Goal: Task Accomplishment & Management: Manage account settings

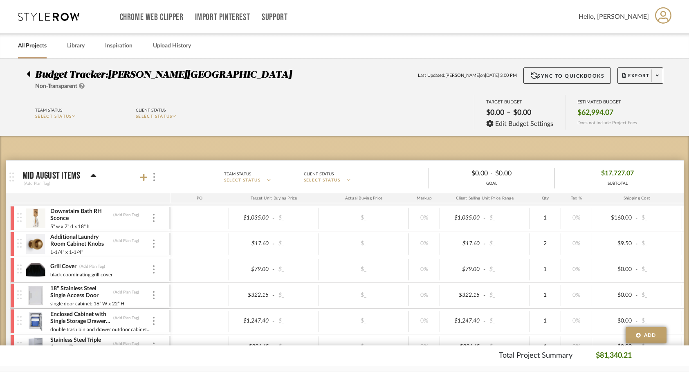
click at [27, 52] on div "All Projects" at bounding box center [32, 46] width 29 height 25
click at [27, 74] on icon at bounding box center [28, 74] width 3 height 6
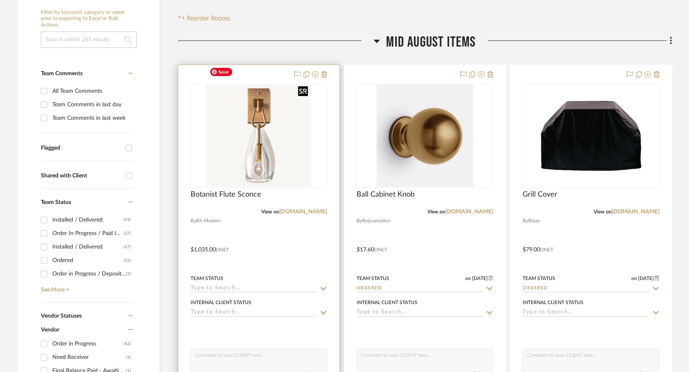
scroll to position [213, 0]
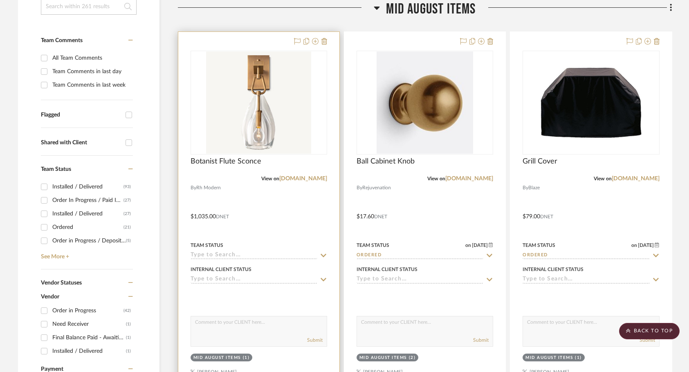
click at [249, 252] on input at bounding box center [254, 256] width 127 height 8
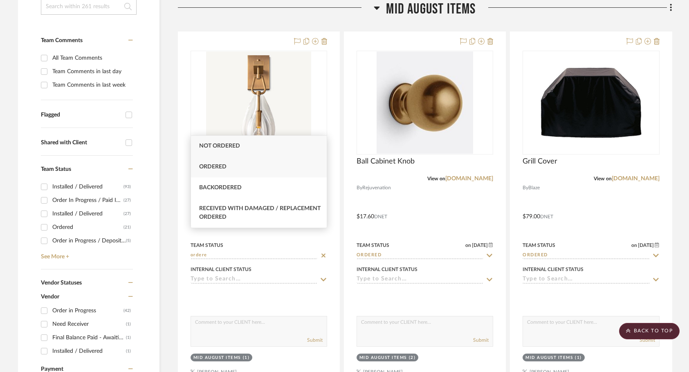
type input "ordere"
click at [246, 169] on div "Ordered" at bounding box center [259, 167] width 136 height 21
type input "[DATE]"
type input "Ordered"
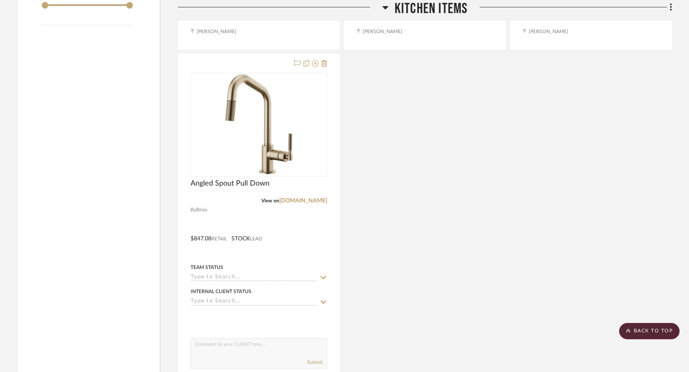
scroll to position [1715, 0]
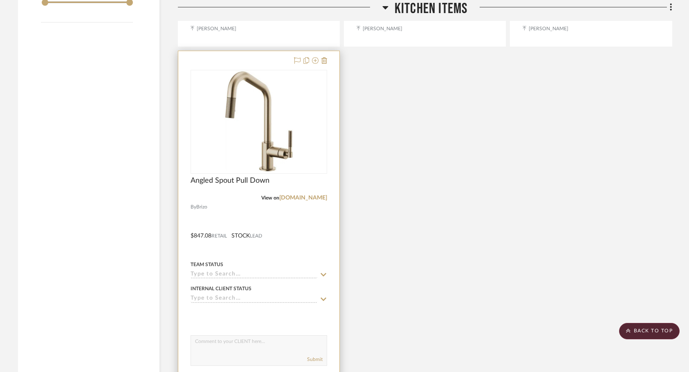
click at [245, 259] on div "Team Status" at bounding box center [259, 269] width 137 height 20
click at [229, 271] on input at bounding box center [254, 275] width 127 height 8
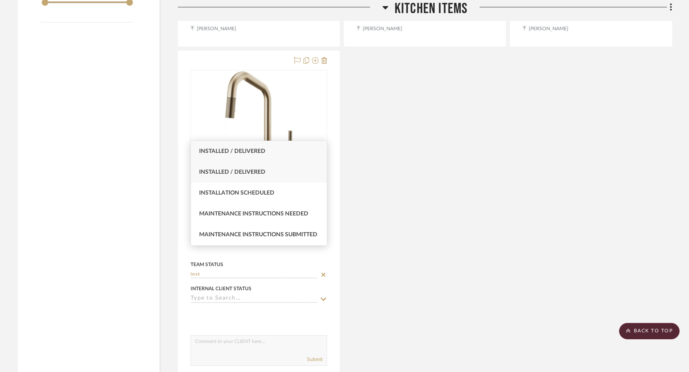
type input "inst"
click at [288, 180] on div "Installed / Delivered" at bounding box center [259, 172] width 136 height 21
type input "[DATE]"
type input "Installed / Delivered"
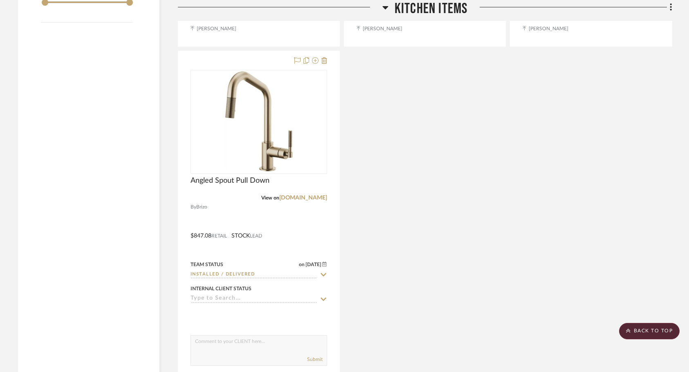
click at [378, 251] on div "Uncategorized PRETAXED?? Kitchen Styling Items By Unknown Team Status on [DATE]…" at bounding box center [425, 49] width 495 height 722
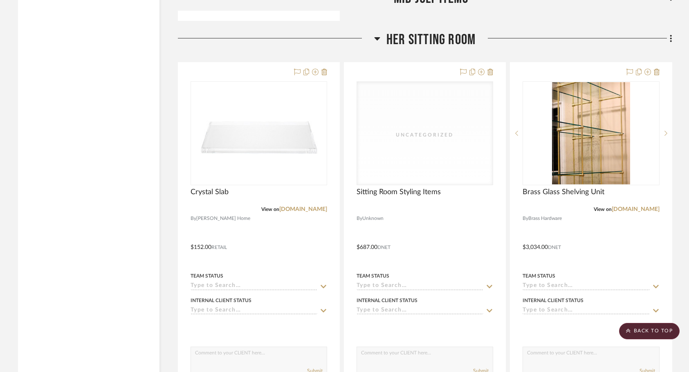
scroll to position [2867, 0]
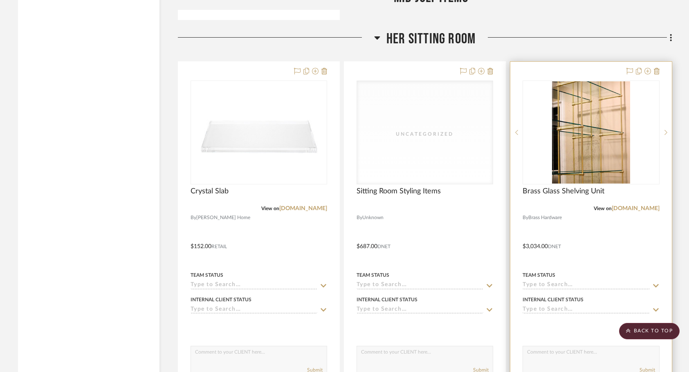
click at [532, 282] on input at bounding box center [586, 286] width 127 height 8
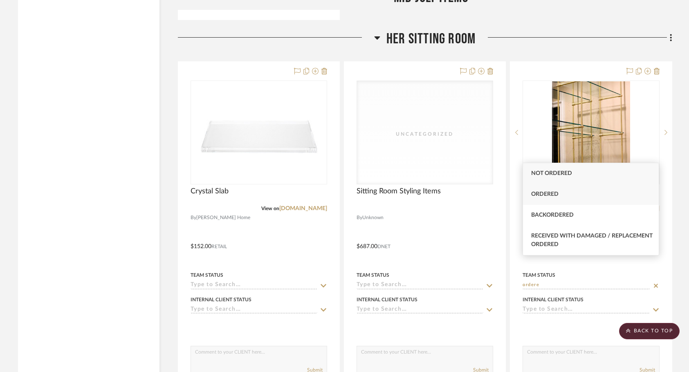
type input "ordere"
click at [555, 196] on span "Ordered" at bounding box center [544, 194] width 27 height 6
type input "[DATE]"
type input "Ordered"
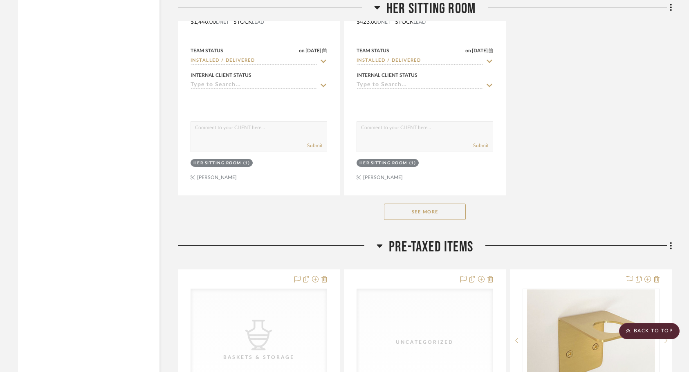
scroll to position [3818, 0]
click at [430, 203] on button "See More" at bounding box center [425, 211] width 82 height 16
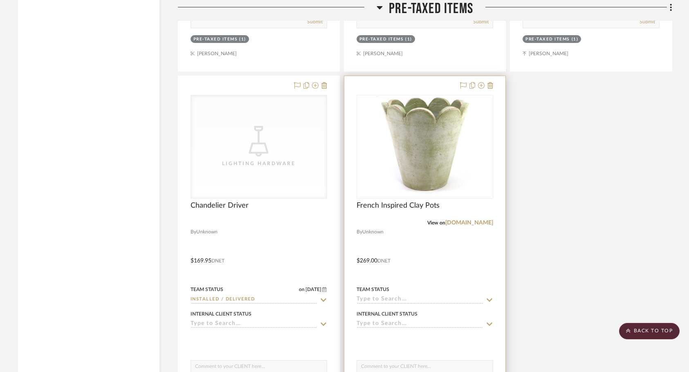
scroll to position [5109, 0]
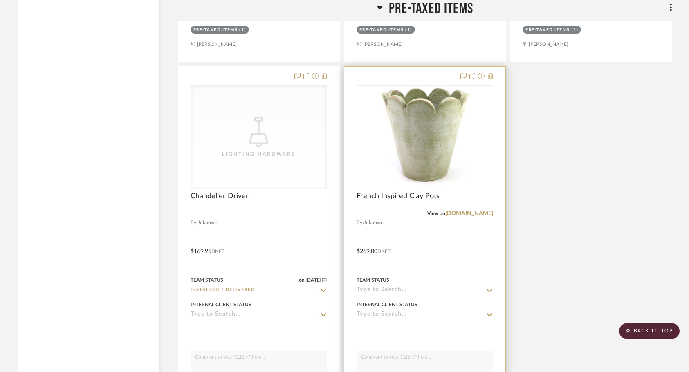
click at [421, 287] on input at bounding box center [420, 291] width 127 height 8
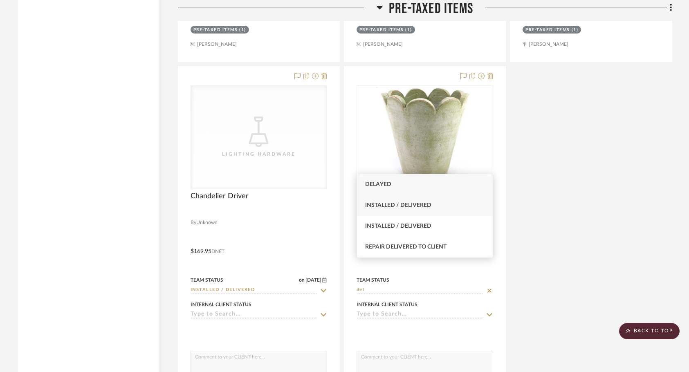
type input "del"
click at [407, 205] on span "Installed / Delivered" at bounding box center [398, 205] width 66 height 6
type input "[DATE]"
type input "Installed / Delivered"
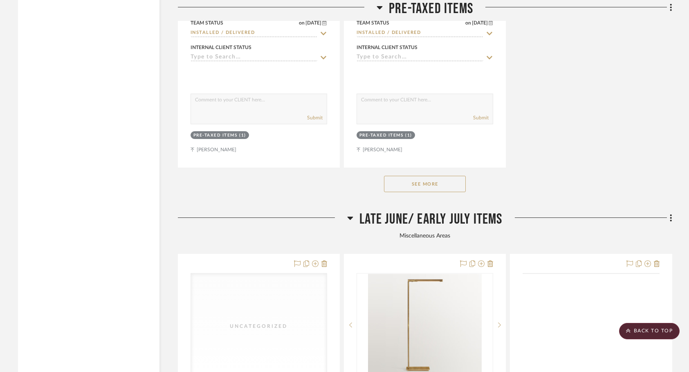
scroll to position [5373, 0]
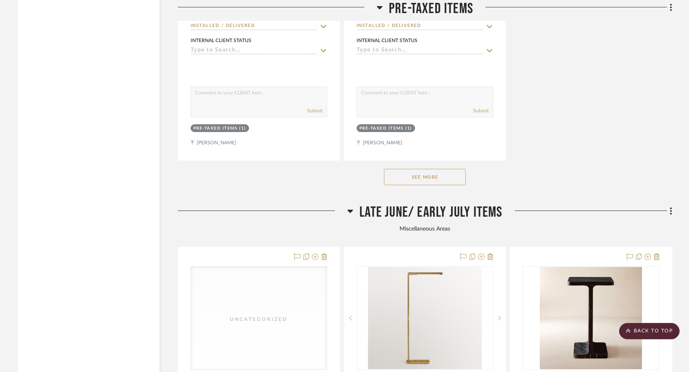
click at [438, 169] on button "See More" at bounding box center [425, 177] width 82 height 16
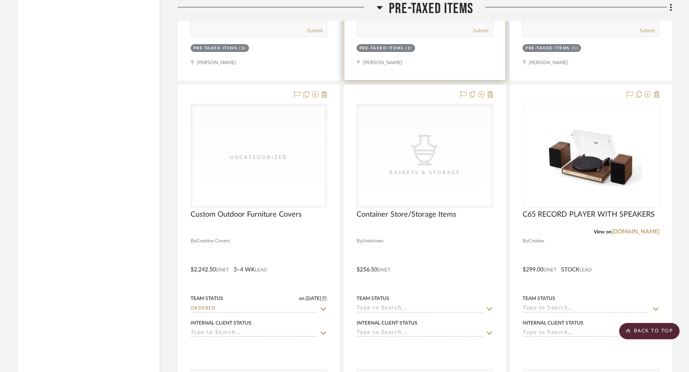
scroll to position [5455, 0]
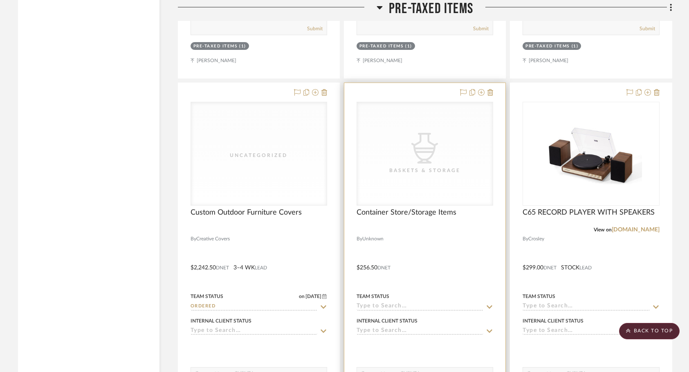
click at [421, 285] on div at bounding box center [424, 262] width 161 height 358
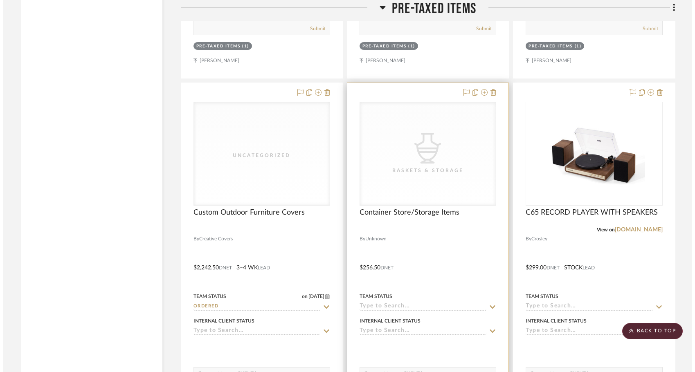
scroll to position [0, 0]
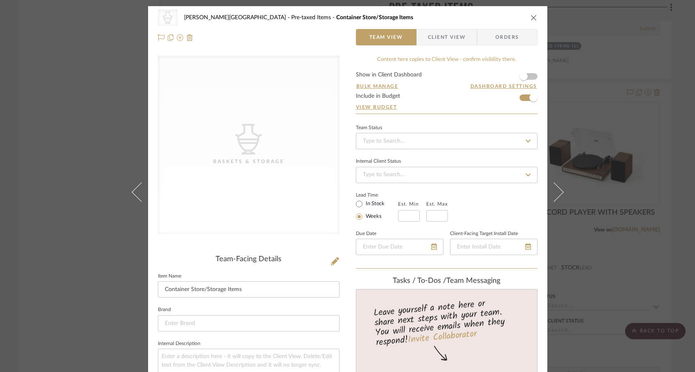
click at [53, 322] on div "CategoryIconAccessories Created with Sketch. Baskets & Storage [PERSON_NAME] - …" at bounding box center [347, 186] width 695 height 372
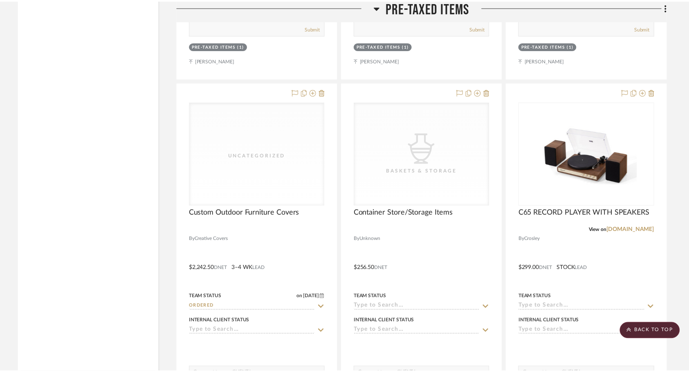
scroll to position [5455, 0]
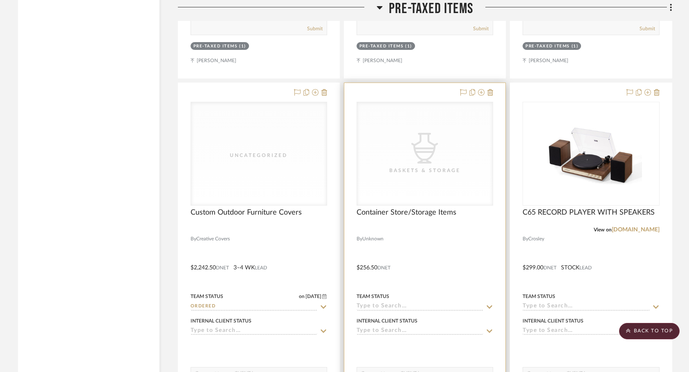
click at [400, 291] on div "Team Status" at bounding box center [425, 301] width 137 height 20
click at [383, 303] on input at bounding box center [420, 307] width 127 height 8
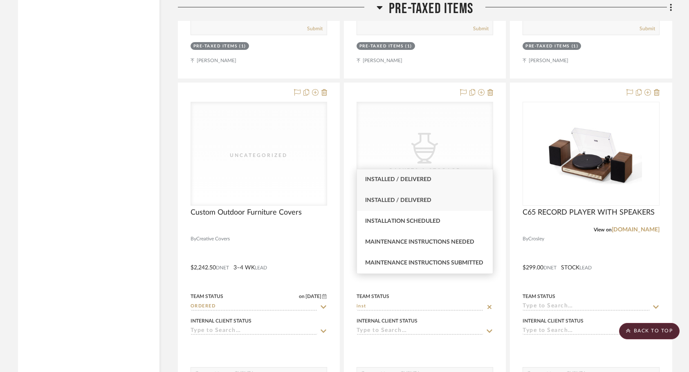
type input "inst"
click at [424, 200] on span "Installed / Delivered" at bounding box center [398, 201] width 66 height 6
type input "[DATE]"
type input "Installed / Delivered"
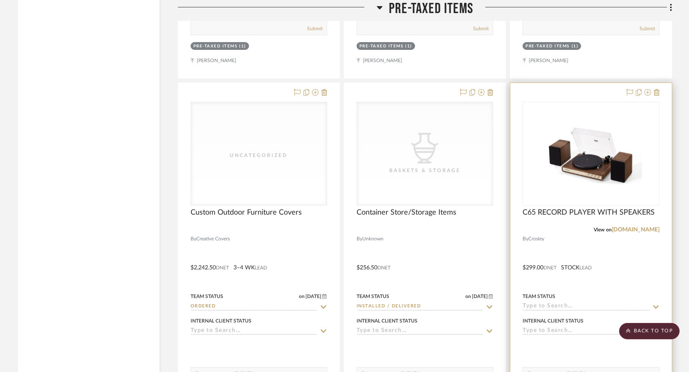
click at [540, 285] on div at bounding box center [590, 262] width 161 height 358
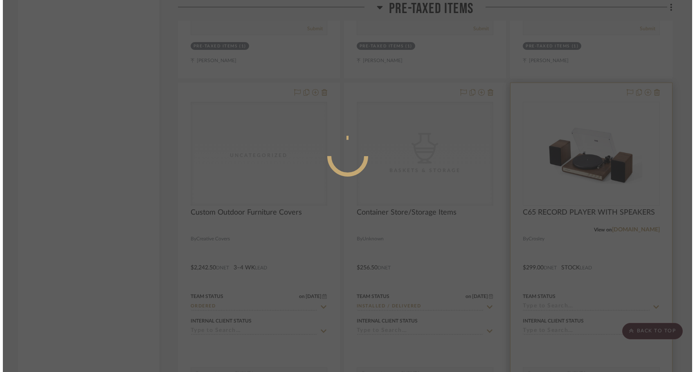
scroll to position [0, 0]
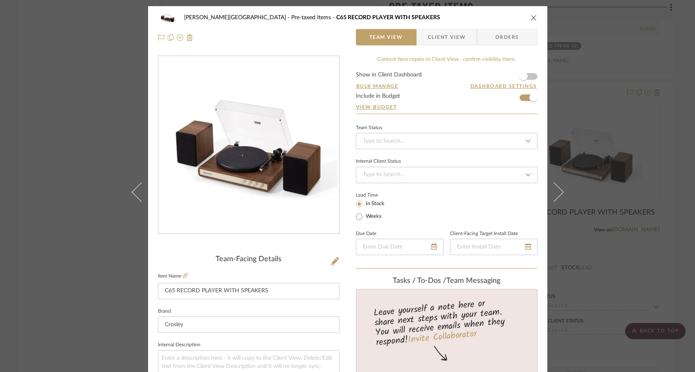
click at [607, 240] on div "[PERSON_NAME] Pre-taxed Items C65 RECORD PLAYER WITH SPEAKERS Team View Client …" at bounding box center [347, 186] width 695 height 372
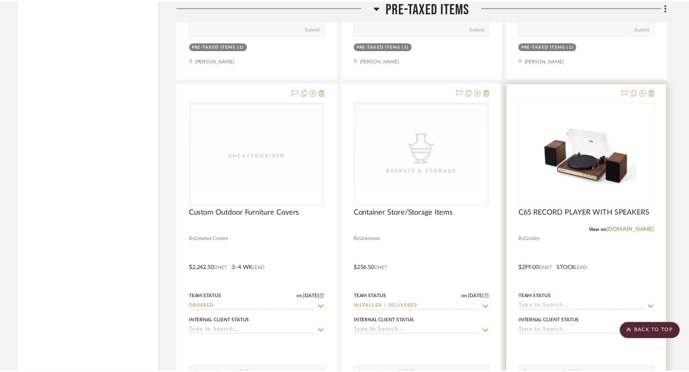
scroll to position [5455, 0]
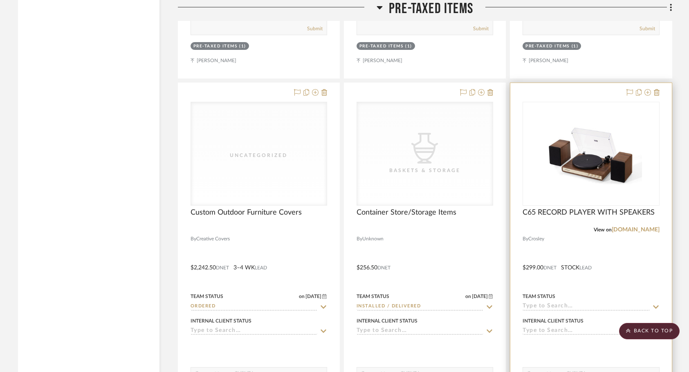
click at [553, 303] on sr-typeahead at bounding box center [591, 307] width 137 height 8
click at [545, 303] on input at bounding box center [586, 307] width 127 height 8
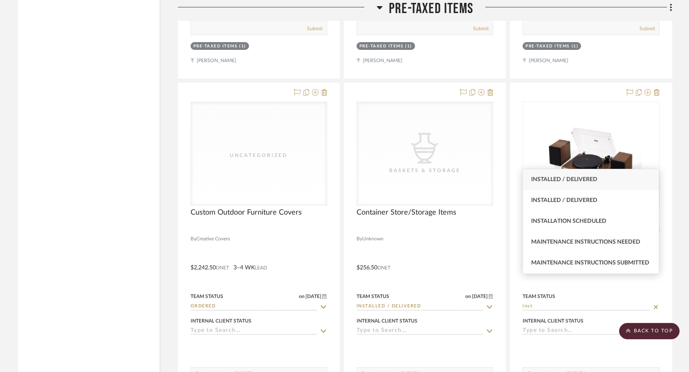
type input "inst"
click at [584, 178] on span "Installed / Delivered" at bounding box center [564, 180] width 66 height 6
type input "[DATE]"
type input "Installed / Delivered"
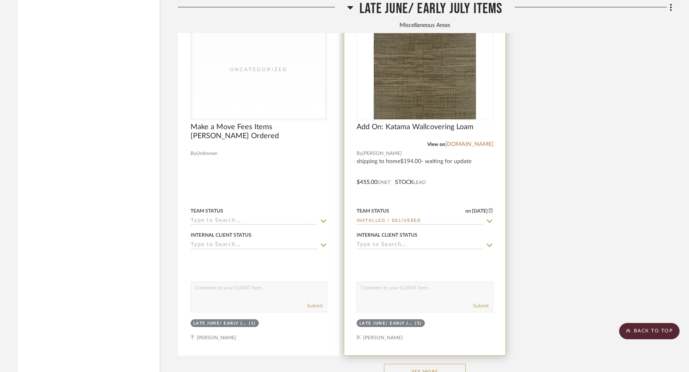
scroll to position [7471, 0]
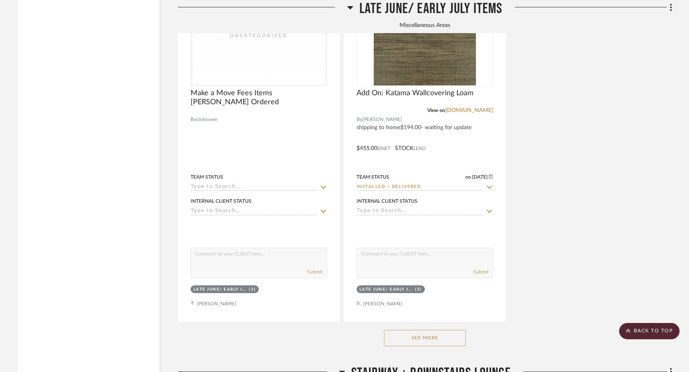
click at [416, 330] on button "See More" at bounding box center [425, 338] width 82 height 16
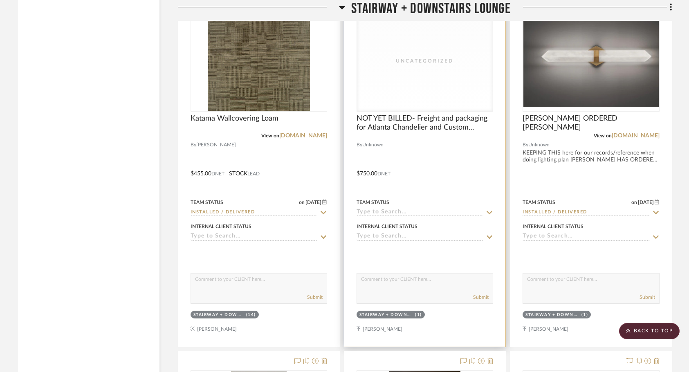
scroll to position [8245, 0]
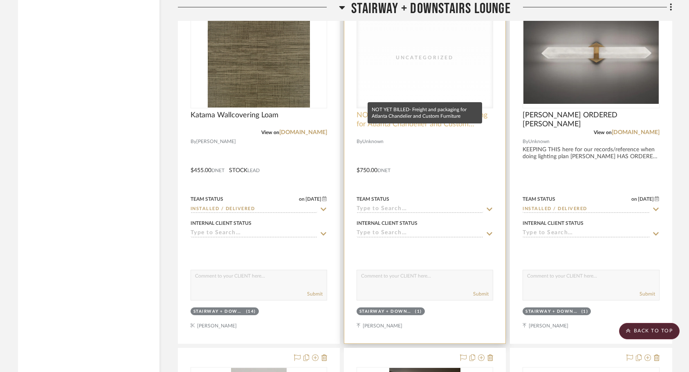
click at [397, 111] on span "NOT YET BILLED- Freight and packaging for Atlanta Chandelier and Custom Furnitu…" at bounding box center [425, 120] width 137 height 18
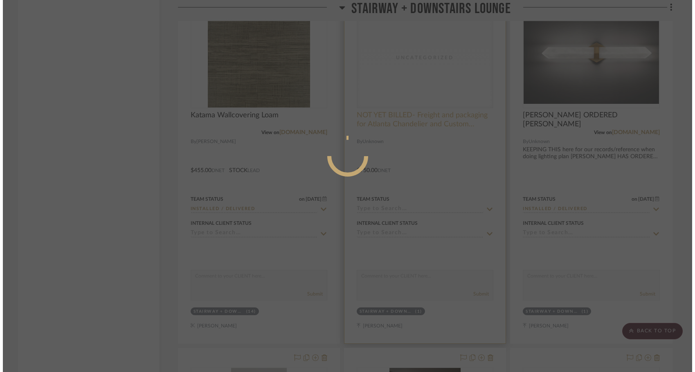
scroll to position [0, 0]
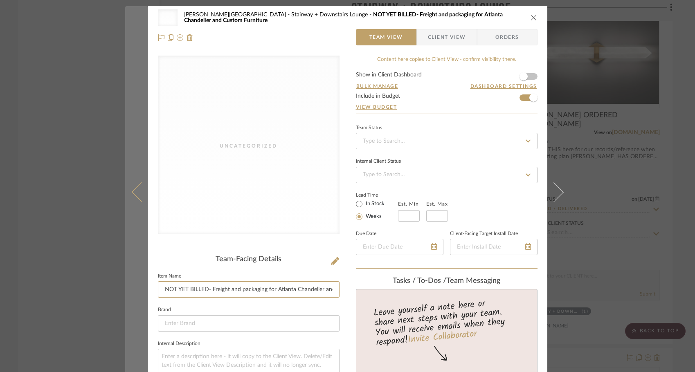
drag, startPoint x: 209, startPoint y: 289, endPoint x: 140, endPoint y: 290, distance: 68.7
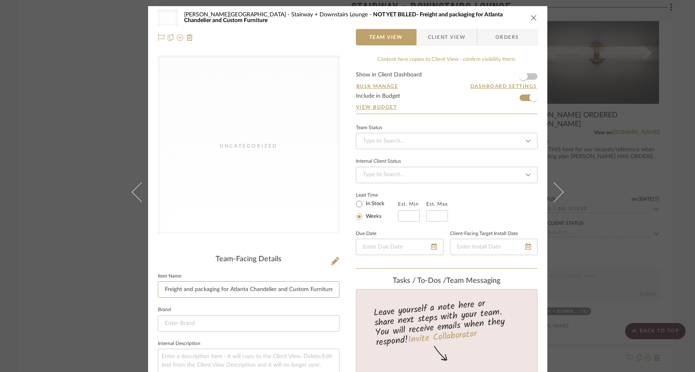
type input "Freight and packaging for Atlanta Chandelier and Custom Furniture"
click at [631, 195] on div "Uncategorized [PERSON_NAME] - Waxhaw Stairway + Downstairs Lounge NOT YET BILLE…" at bounding box center [347, 186] width 695 height 372
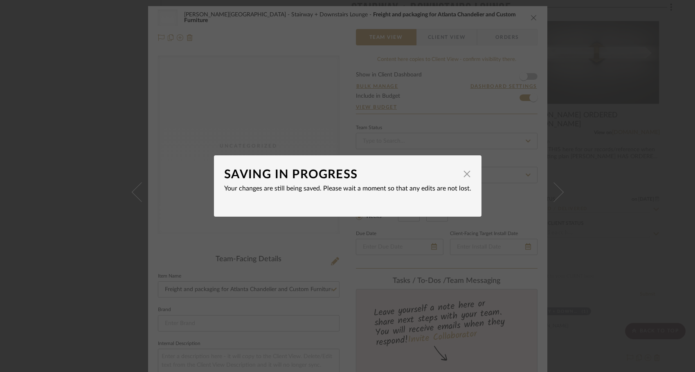
click at [511, 282] on div "SAVING IN PROGRESS × Your changes are still being saved. Please wait a moment s…" at bounding box center [347, 186] width 695 height 372
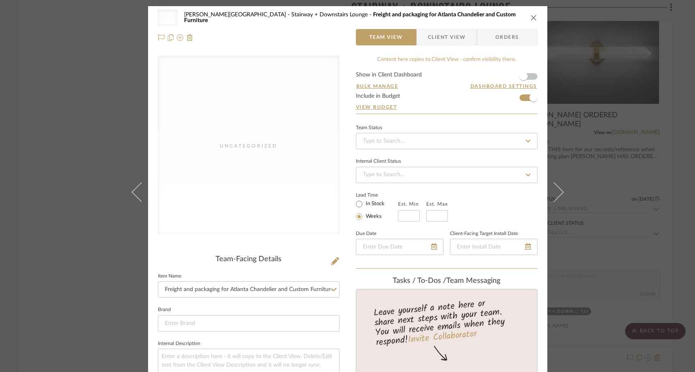
click at [636, 278] on div "Uncategorized [PERSON_NAME] - Waxhaw Stairway + Downstairs Lounge Freight and p…" at bounding box center [347, 186] width 695 height 372
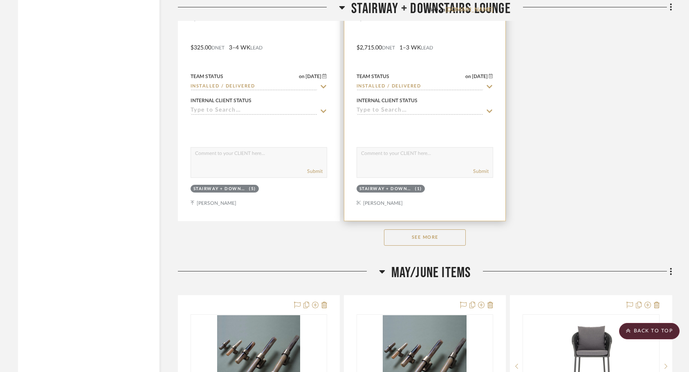
scroll to position [9054, 0]
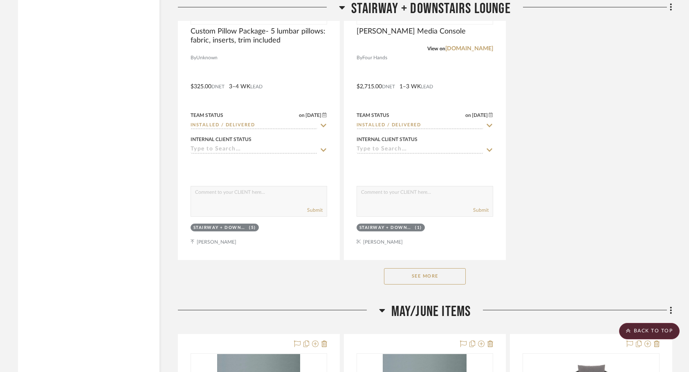
click at [434, 268] on button "See More" at bounding box center [425, 276] width 82 height 16
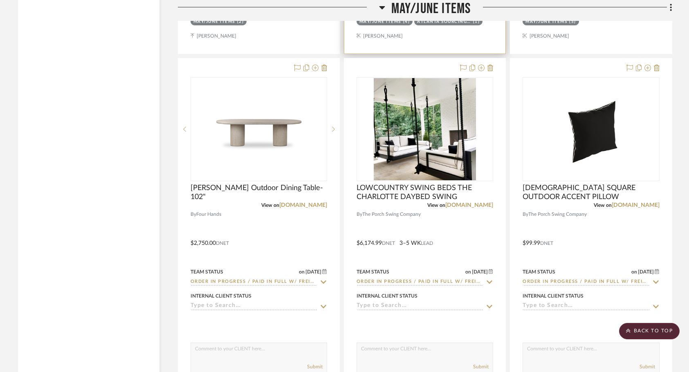
scroll to position [10427, 0]
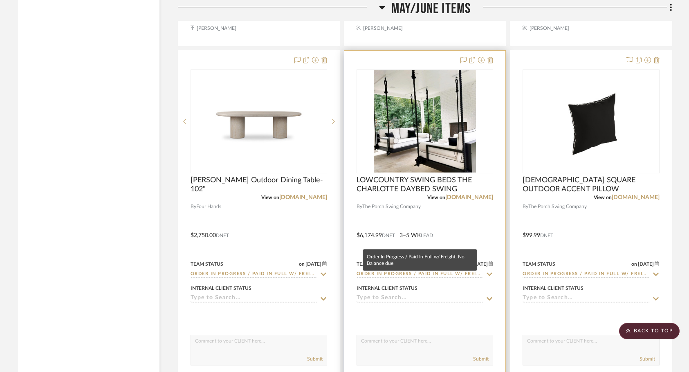
click at [379, 271] on input "Order In Progress / Paid In Full w/ Freight, No Balance due" at bounding box center [420, 275] width 127 height 8
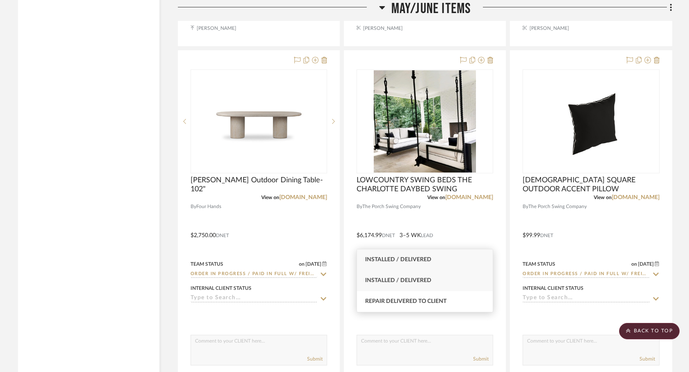
type input "deliver"
click at [433, 276] on div "Installed / Delivered" at bounding box center [425, 280] width 136 height 21
type input "[DATE]"
type input "Installed / Delivered"
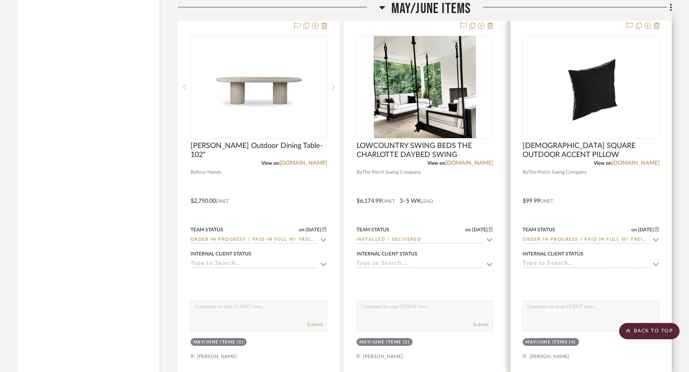
scroll to position [10460, 0]
click at [553, 237] on input "Order In Progress / Paid In Full w/ Freight, No Balance due" at bounding box center [586, 241] width 127 height 8
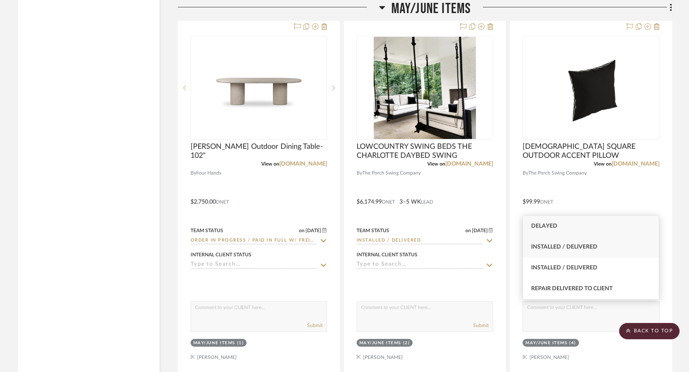
type input "del"
click at [585, 250] on span "Installed / Delivered" at bounding box center [564, 247] width 66 height 6
type input "[DATE]"
type input "Installed / Delivered"
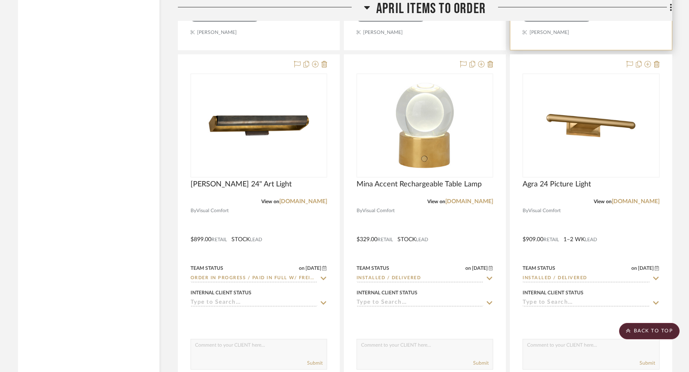
scroll to position [11580, 0]
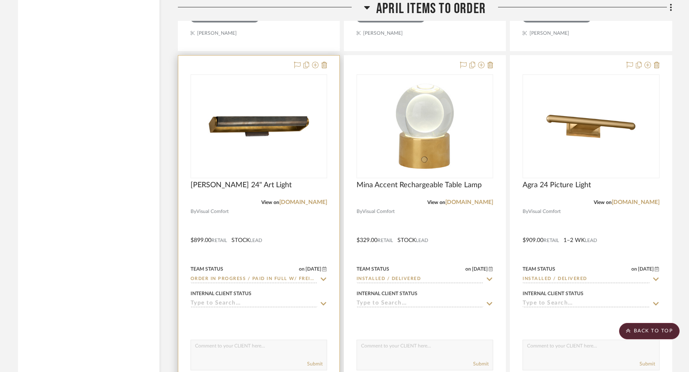
click at [259, 276] on input "Order In Progress / Paid In Full w/ Freight, No Balance due" at bounding box center [254, 280] width 127 height 8
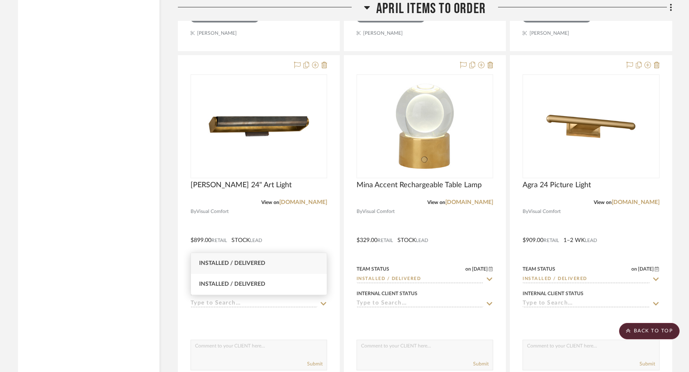
type input "installed"
click at [227, 270] on div "Installed / Delivered" at bounding box center [259, 263] width 136 height 21
type input "[DATE]"
type input "Installed / Delivered"
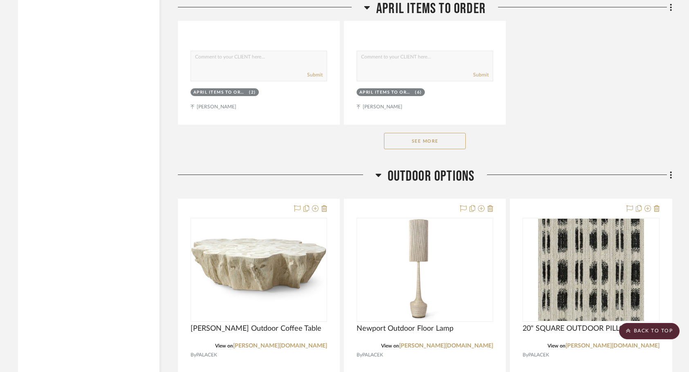
scroll to position [12232, 0]
click at [444, 133] on button "See More" at bounding box center [425, 141] width 82 height 16
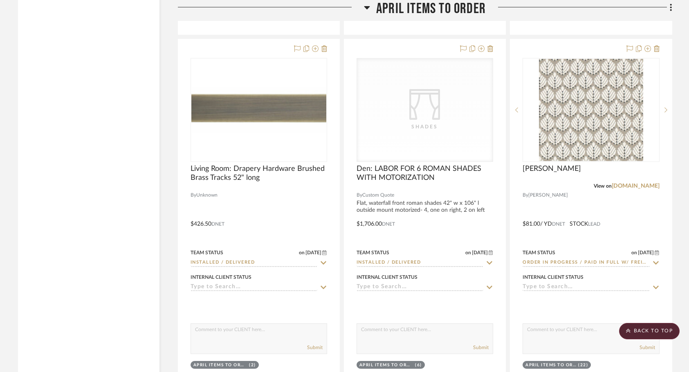
scroll to position [11940, 0]
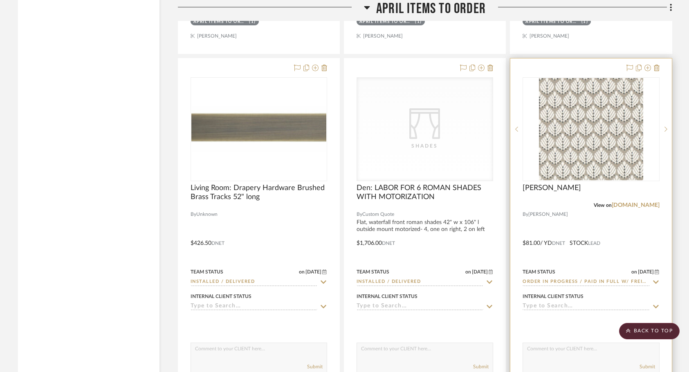
click at [552, 279] on input "Order In Progress / Paid In Full w/ Freight, No Balance due" at bounding box center [586, 283] width 127 height 8
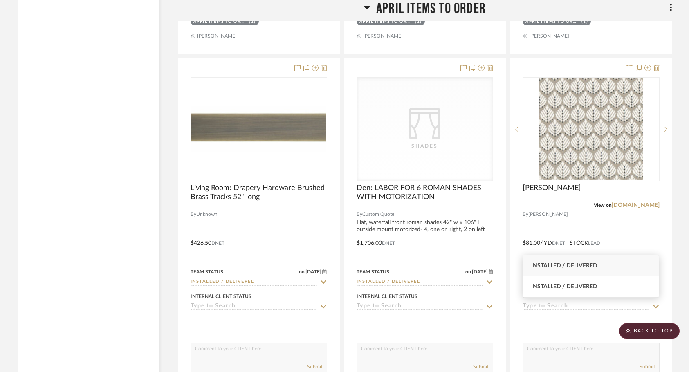
type input "installed"
click at [573, 263] on span "Installed / Delivered" at bounding box center [564, 266] width 66 height 6
type input "[DATE]"
type input "Installed / Delivered"
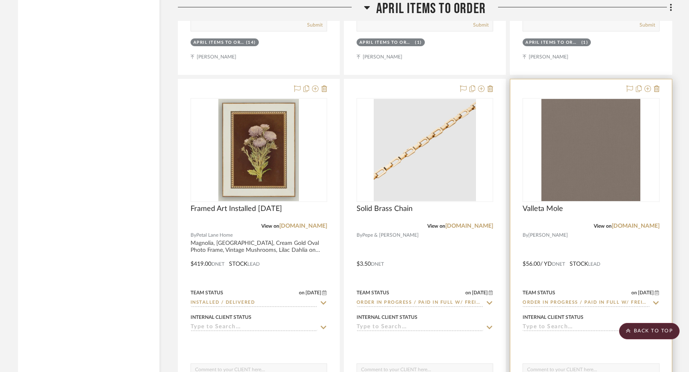
scroll to position [12646, 0]
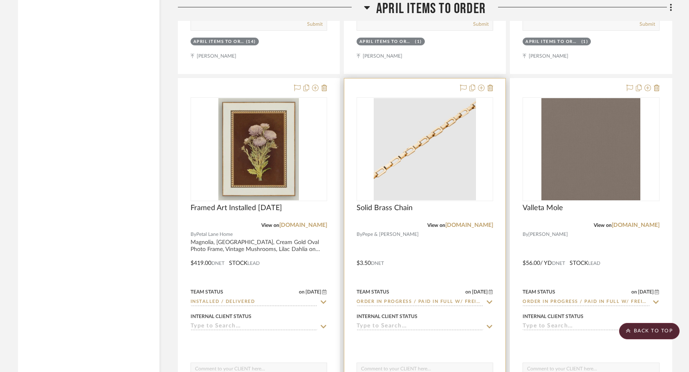
click at [441, 299] on input "Order In Progress / Paid In Full w/ Freight, No Balance due" at bounding box center [420, 303] width 127 height 8
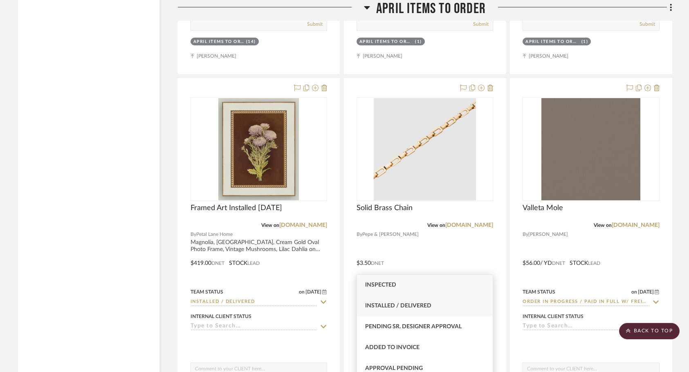
type input "in"
click at [430, 312] on div "Installed / Delivered" at bounding box center [425, 306] width 136 height 21
type input "[DATE]"
type input "Installed / Delivered"
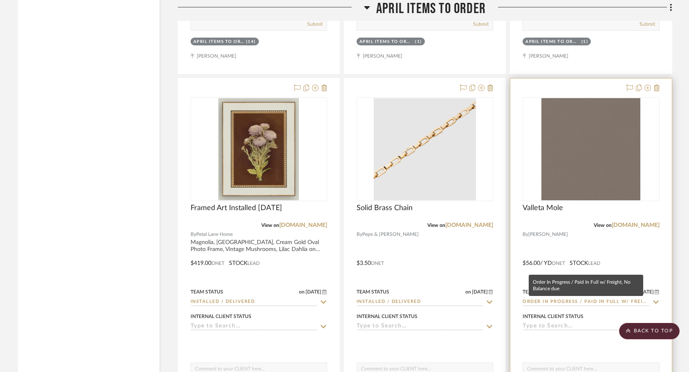
click at [553, 299] on input "Order In Progress / Paid In Full w/ Freight, No Balance due" at bounding box center [586, 303] width 127 height 8
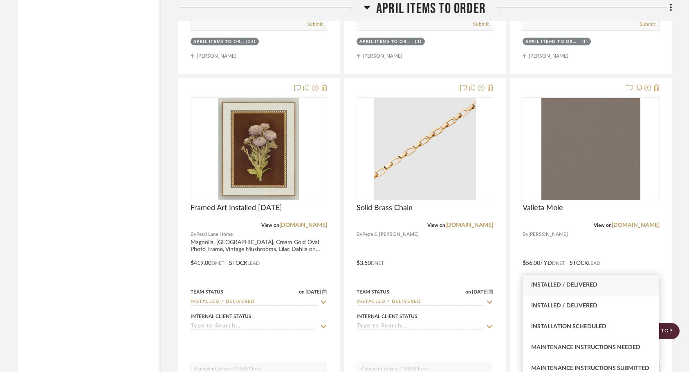
type input "inst"
click at [560, 289] on div "Installed / Delivered" at bounding box center [591, 285] width 136 height 21
type input "[DATE]"
type input "Installed / Delivered"
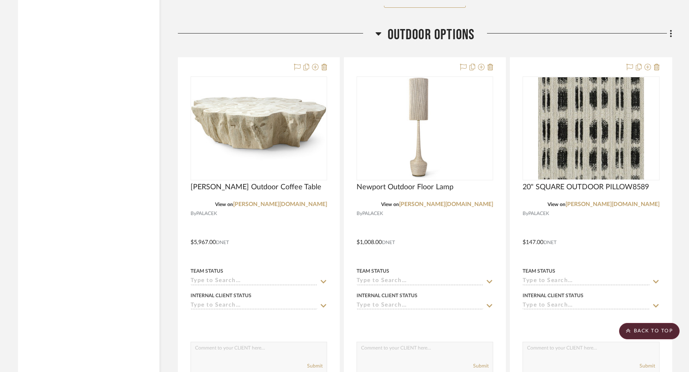
scroll to position [13825, 0]
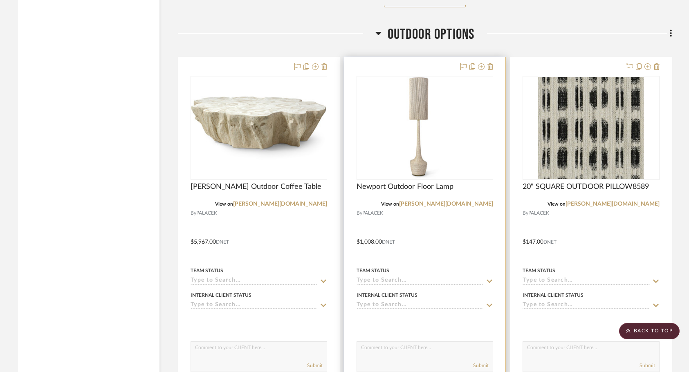
click at [370, 277] on input at bounding box center [420, 281] width 127 height 8
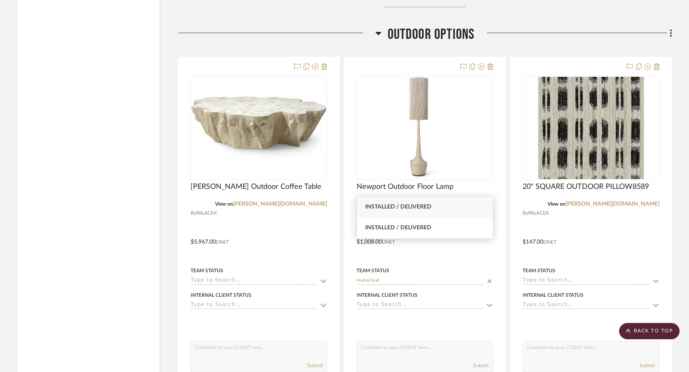
type input "installed"
click at [415, 211] on div "Installed / Delivered" at bounding box center [425, 207] width 136 height 21
type input "[DATE]"
type input "Installed / Delivered"
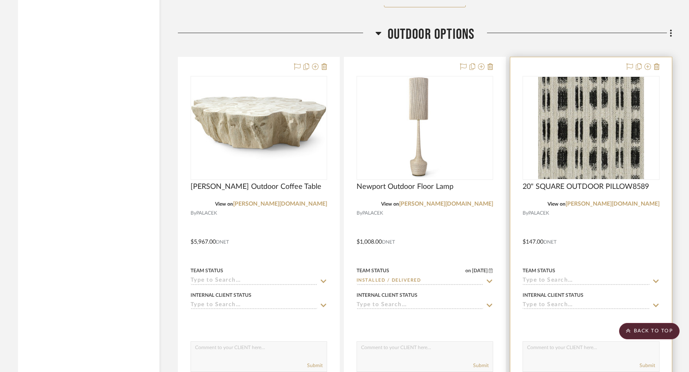
click at [535, 277] on input at bounding box center [586, 281] width 127 height 8
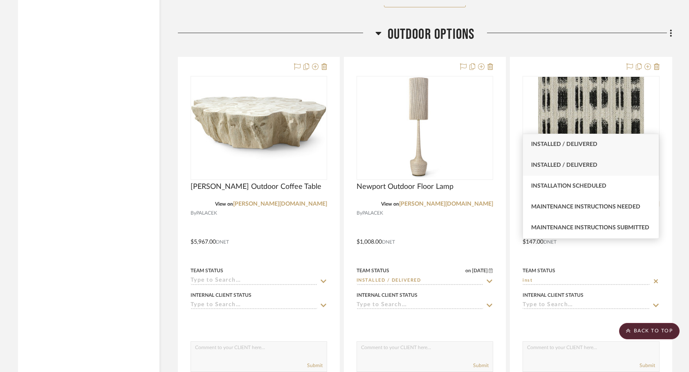
type input "inst"
click at [585, 167] on span "Installed / Delivered" at bounding box center [564, 165] width 66 height 6
type input "[DATE]"
type input "Installed / Delivered"
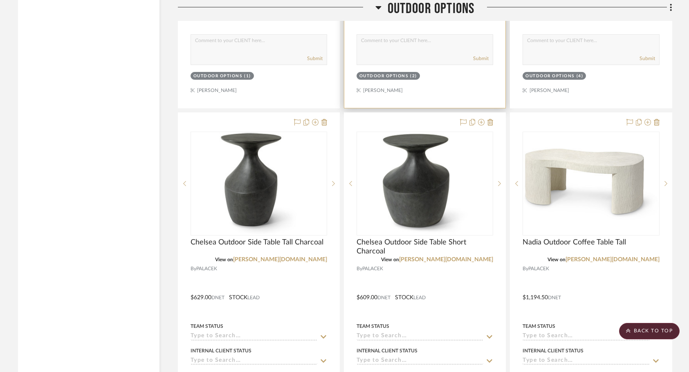
scroll to position [14136, 0]
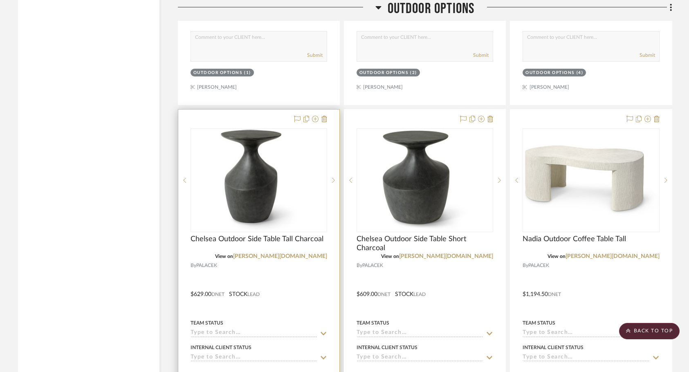
click at [273, 330] on input at bounding box center [254, 334] width 127 height 8
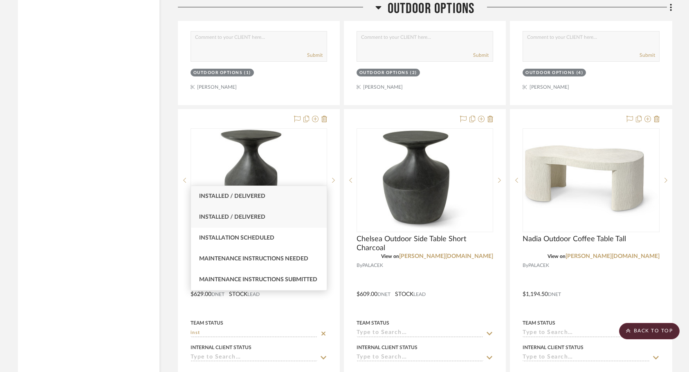
type input "inst"
click at [241, 211] on div "Installed / Delivered" at bounding box center [259, 217] width 136 height 21
type input "[DATE]"
type input "Installed / Delivered"
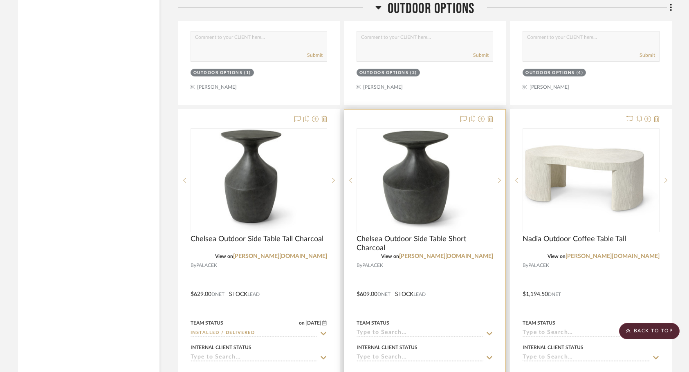
click at [382, 330] on input at bounding box center [420, 334] width 127 height 8
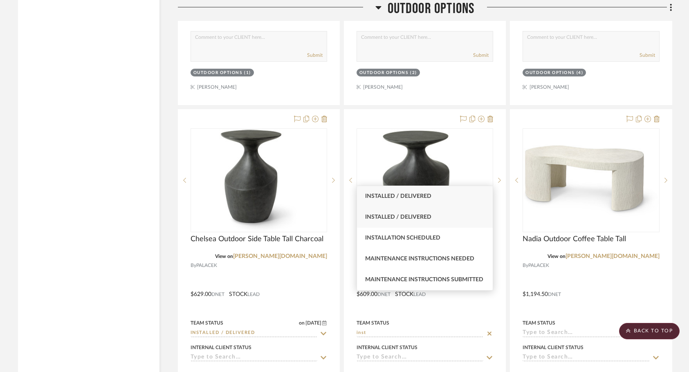
type input "inst"
click at [419, 207] on div "Installed / Delivered" at bounding box center [425, 217] width 136 height 21
type input "[DATE]"
type input "Installed / Delivered"
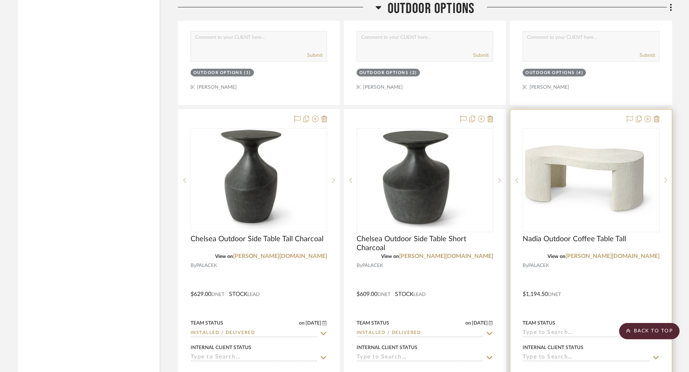
click at [549, 330] on input at bounding box center [586, 334] width 127 height 8
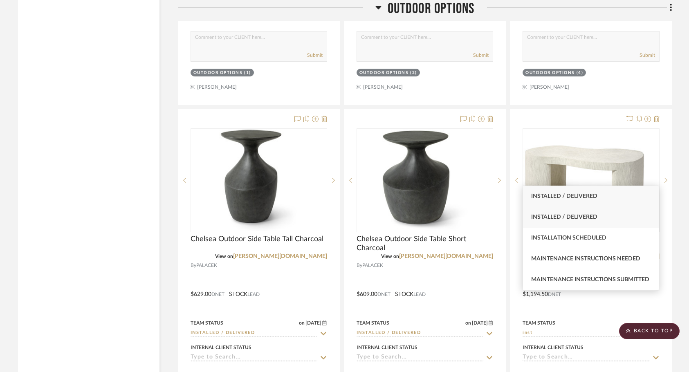
type input "inst"
click at [591, 222] on div "Installed / Delivered" at bounding box center [591, 217] width 136 height 21
type input "[DATE]"
type input "Installed / Delivered"
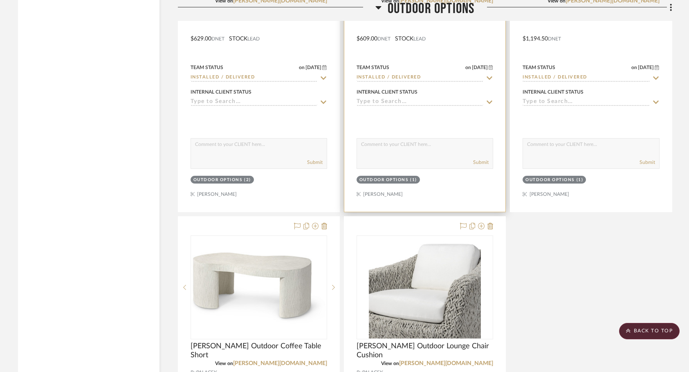
scroll to position [14453, 0]
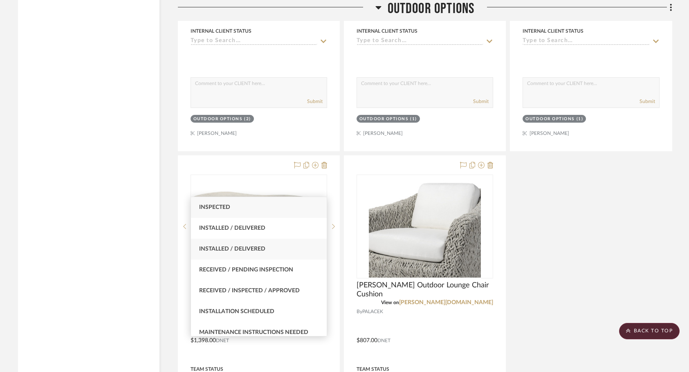
type input "ins"
click at [219, 248] on span "Installed / Delivered" at bounding box center [232, 249] width 66 height 6
type input "[DATE]"
type input "Installed / Delivered"
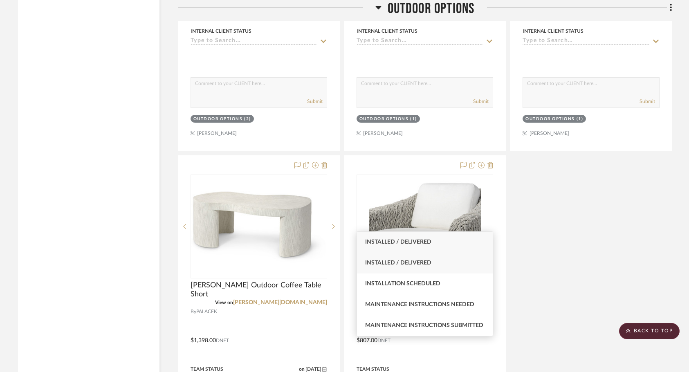
type input "inst"
click at [430, 253] on div "Installed / Delivered" at bounding box center [425, 263] width 136 height 21
type input "[DATE]"
type input "Installed / Delivered"
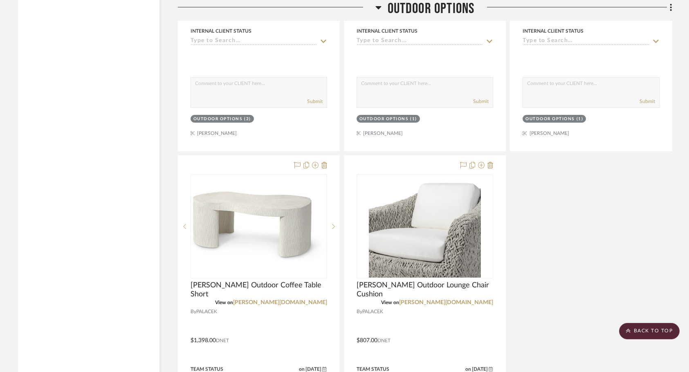
click at [430, 281] on div "[PERSON_NAME] Outdoor Lounge Chair Cushion" at bounding box center [425, 290] width 137 height 18
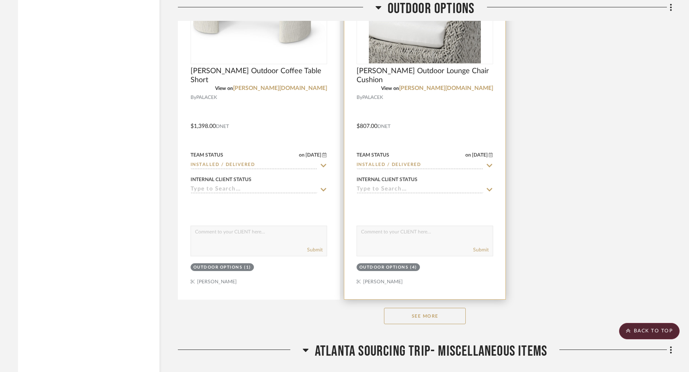
scroll to position [14667, 0]
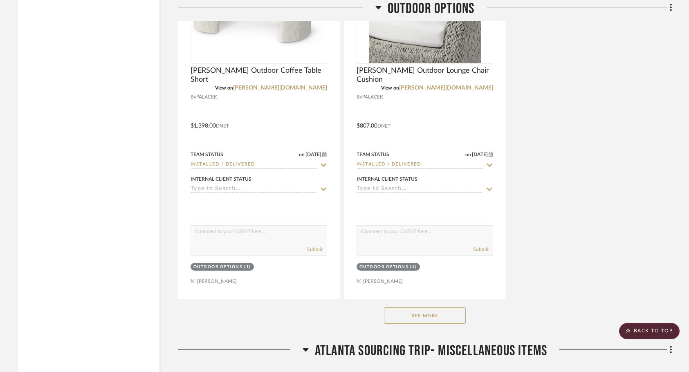
click at [423, 308] on button "See More" at bounding box center [425, 316] width 82 height 16
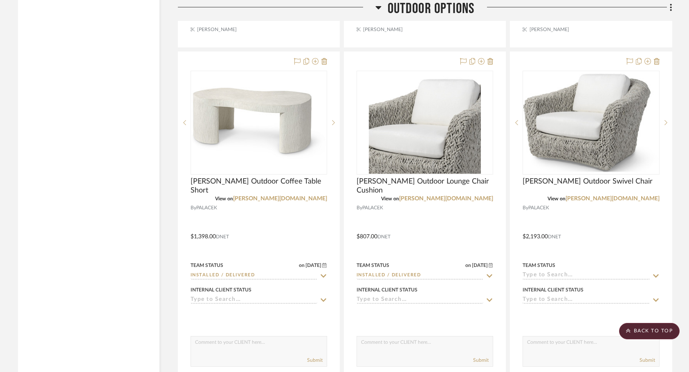
scroll to position [14552, 0]
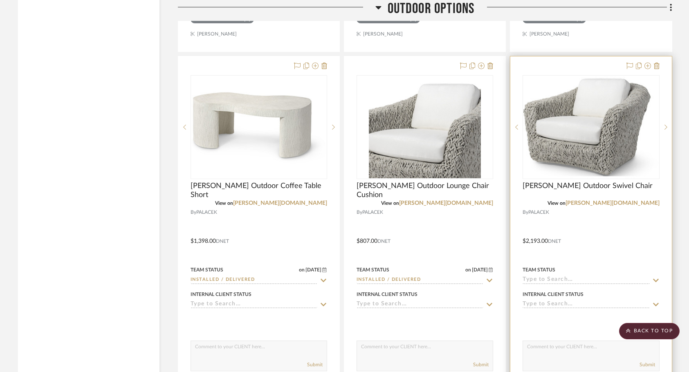
click at [540, 277] on input at bounding box center [586, 281] width 127 height 8
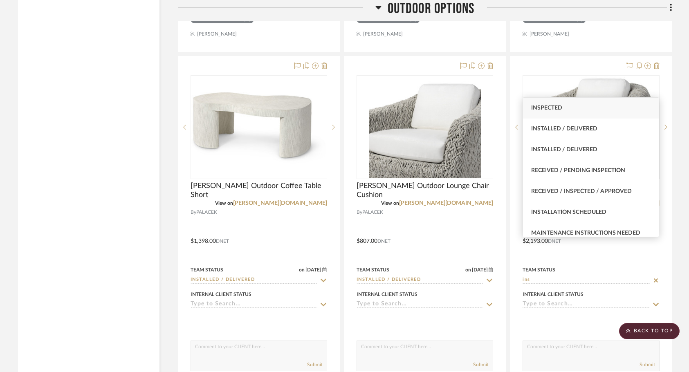
type input "ins"
click at [579, 106] on div "Inspected" at bounding box center [591, 108] width 136 height 21
type input "[DATE]"
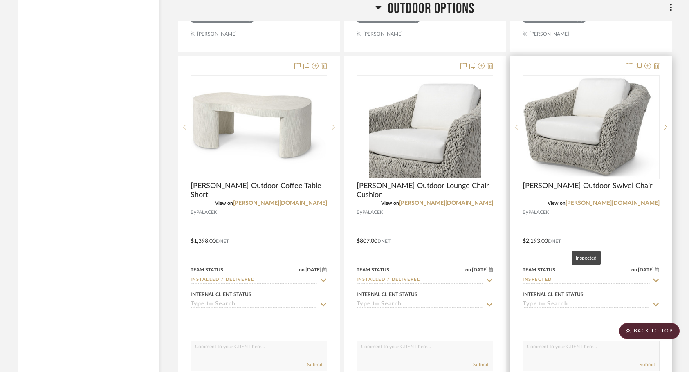
click at [549, 277] on input "Inspected" at bounding box center [586, 281] width 127 height 8
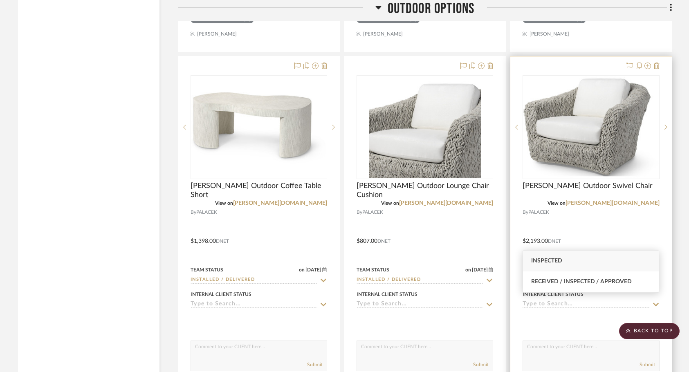
type input "o"
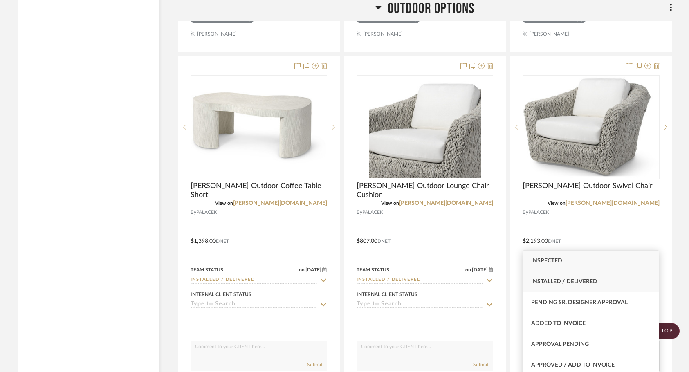
click at [575, 283] on span "Installed / Delivered" at bounding box center [564, 282] width 66 height 6
type input "Installed / Delivered"
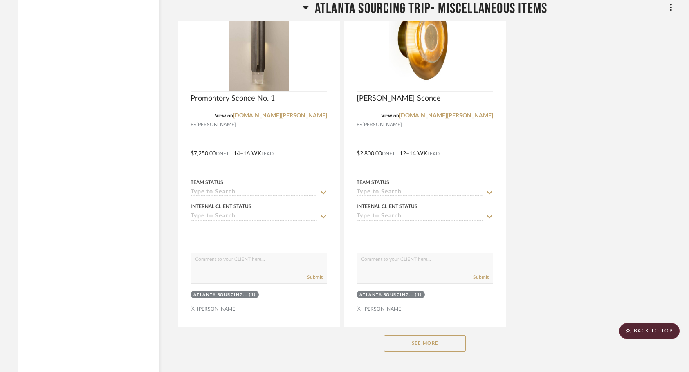
scroll to position [15833, 0]
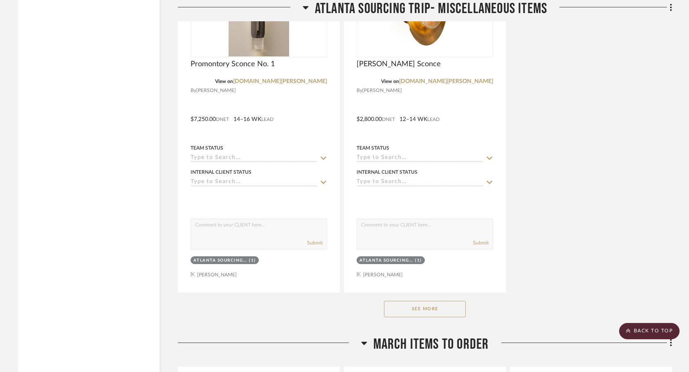
click at [445, 301] on button "See More" at bounding box center [425, 309] width 82 height 16
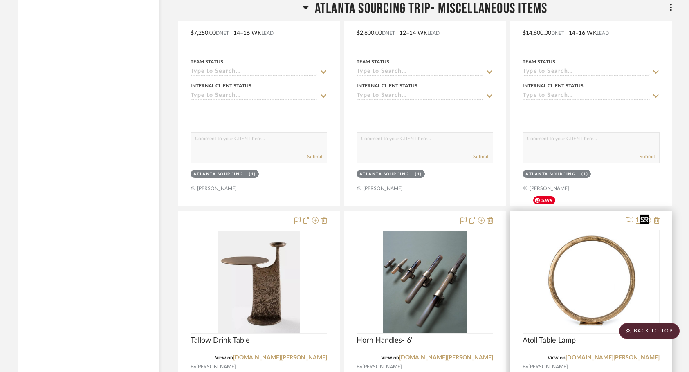
scroll to position [16055, 0]
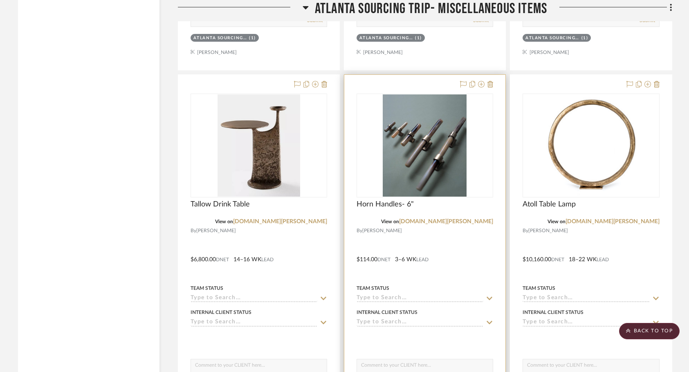
click at [398, 295] on input at bounding box center [420, 299] width 127 height 8
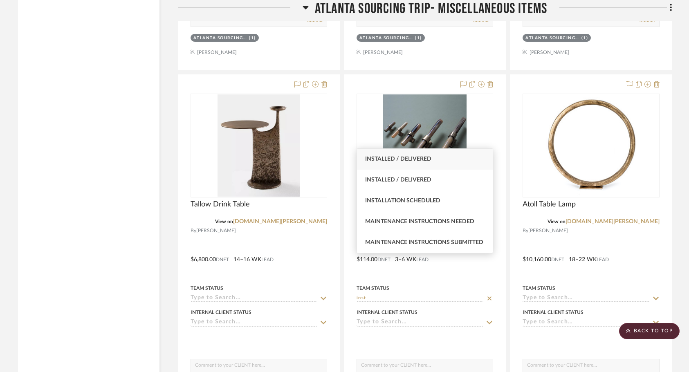
type input "inst"
click at [432, 156] on div "Installed / Delivered" at bounding box center [425, 159] width 136 height 21
type input "[DATE]"
type input "Installed / Delivered"
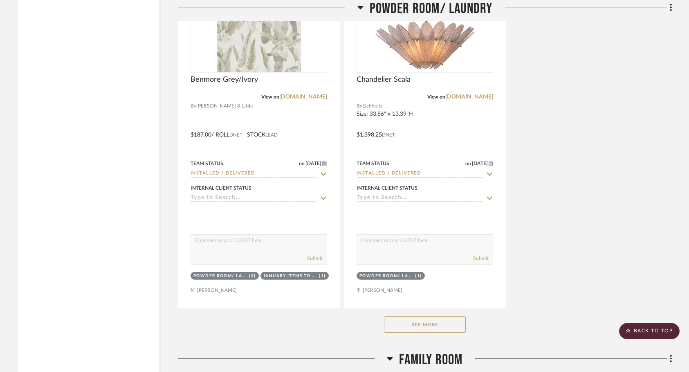
scroll to position [20032, 0]
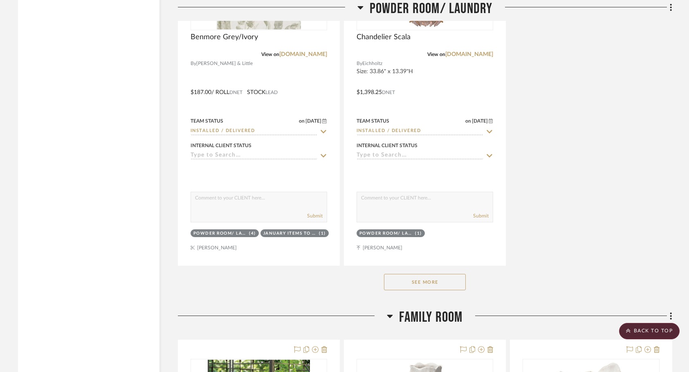
click at [443, 274] on button "See More" at bounding box center [425, 282] width 82 height 16
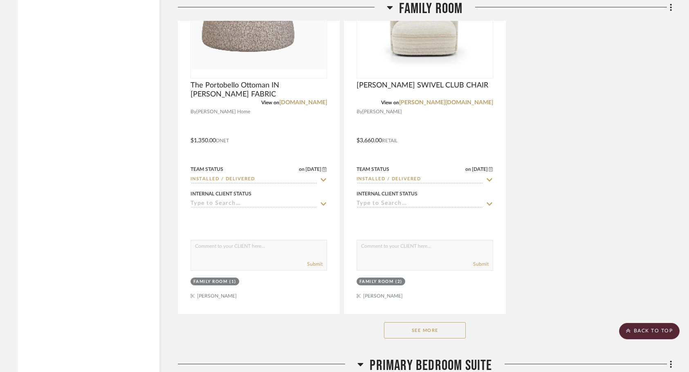
scroll to position [21159, 0]
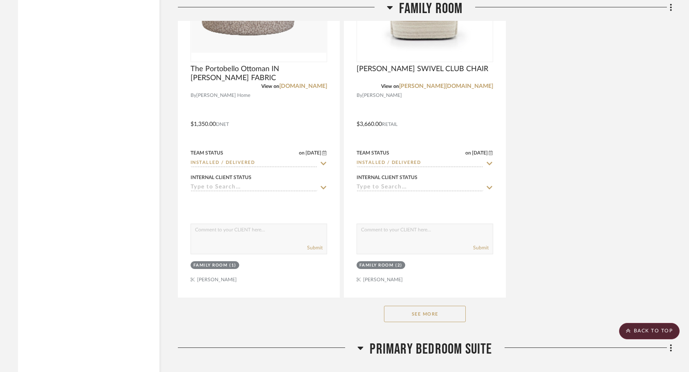
click at [436, 306] on button "See More" at bounding box center [425, 314] width 82 height 16
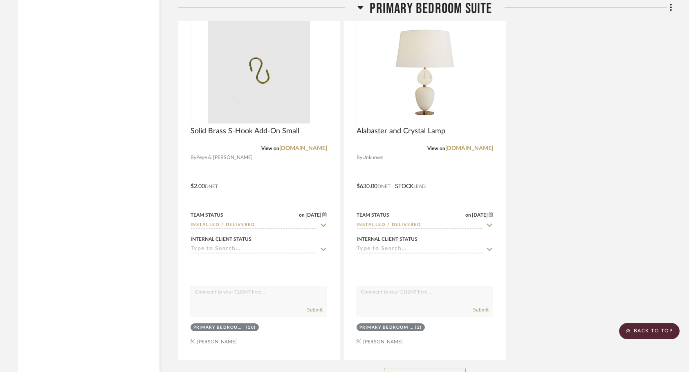
scroll to position [23722, 0]
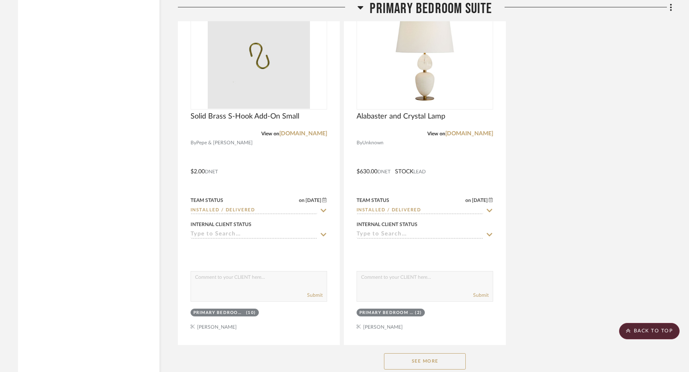
click at [415, 353] on button "See More" at bounding box center [425, 361] width 82 height 16
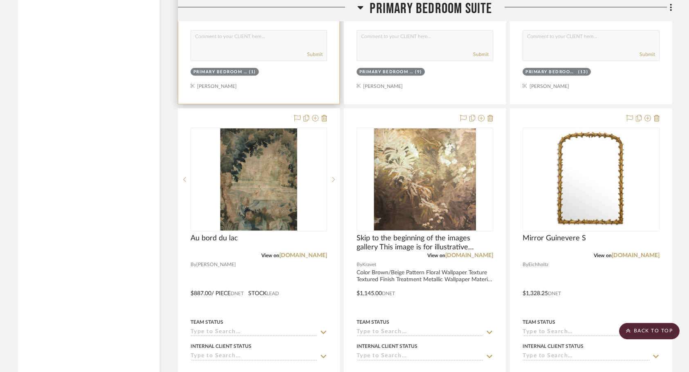
scroll to position [26233, 0]
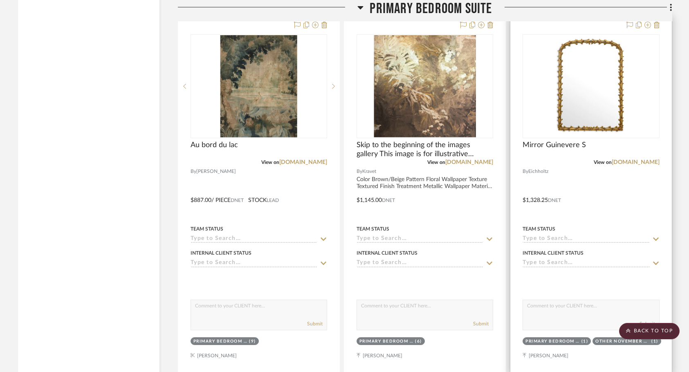
click at [526, 236] on input at bounding box center [586, 240] width 127 height 8
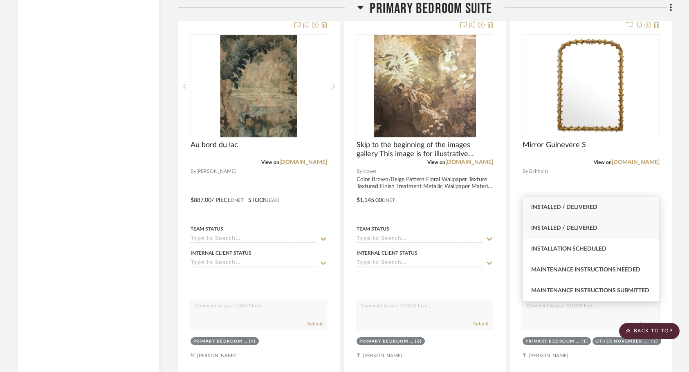
type input "inst"
click at [581, 228] on span "Installed / Delivered" at bounding box center [564, 228] width 66 height 6
type input "[DATE]"
type input "Installed / Delivered"
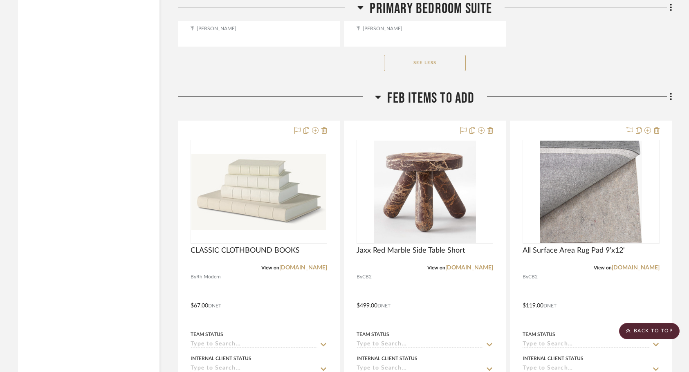
scroll to position [26924, 0]
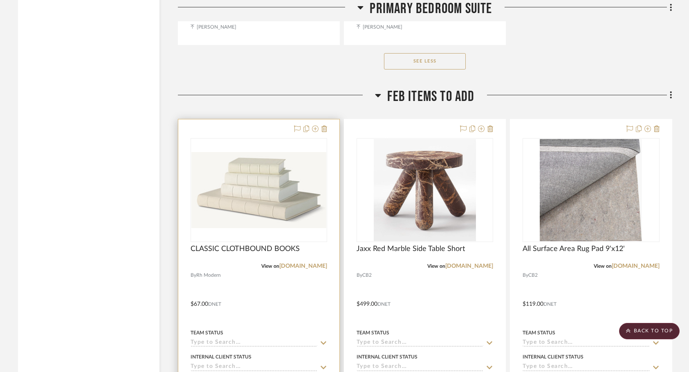
click at [277, 340] on input at bounding box center [254, 344] width 127 height 8
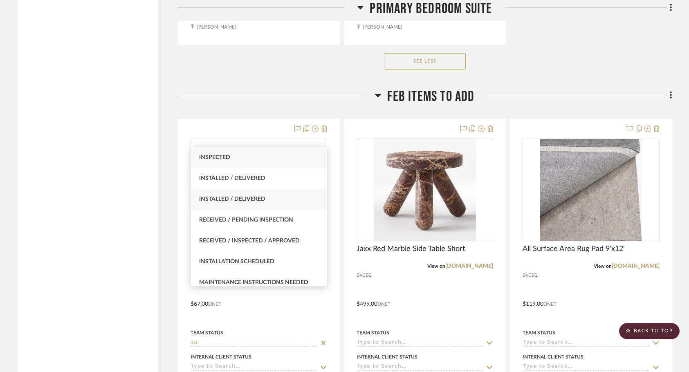
type input "ins"
click at [254, 195] on div "Installed / Delivered" at bounding box center [259, 199] width 136 height 21
type input "[DATE]"
type input "Installed / Delivered"
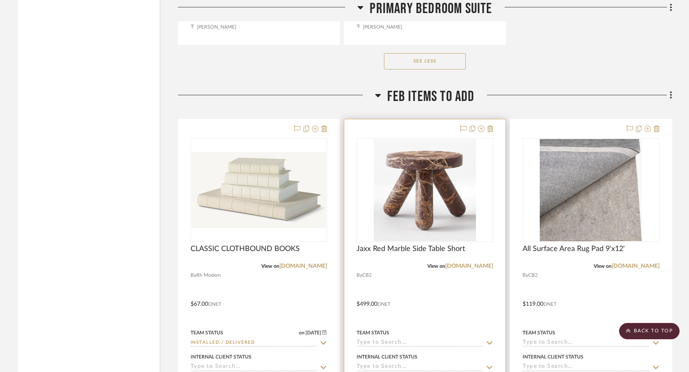
click at [384, 340] on input at bounding box center [420, 344] width 127 height 8
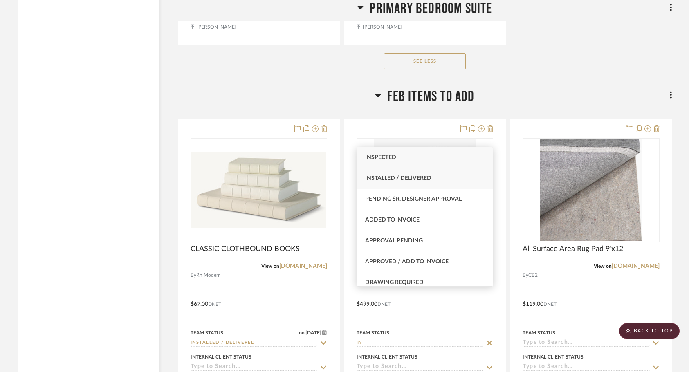
type input "in"
click at [418, 179] on span "Installed / Delivered" at bounding box center [398, 178] width 66 height 6
type input "[DATE]"
type input "Installed / Delivered"
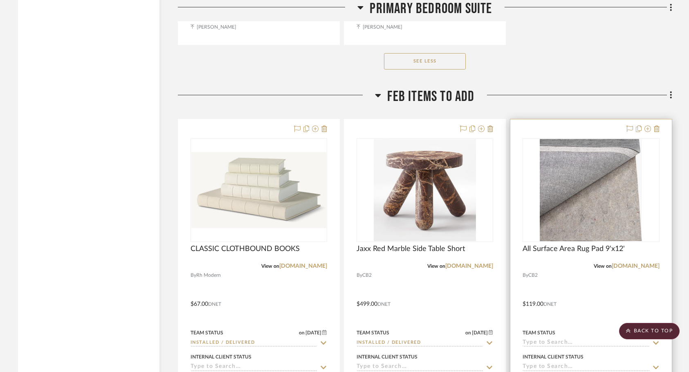
click at [544, 340] on input at bounding box center [586, 344] width 127 height 8
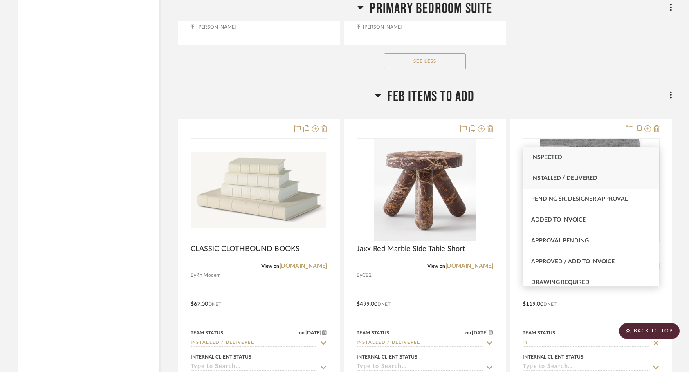
type input "in"
click at [589, 175] on span "Installed / Delivered" at bounding box center [564, 178] width 66 height 6
type input "[DATE]"
type input "Installed / Delivered"
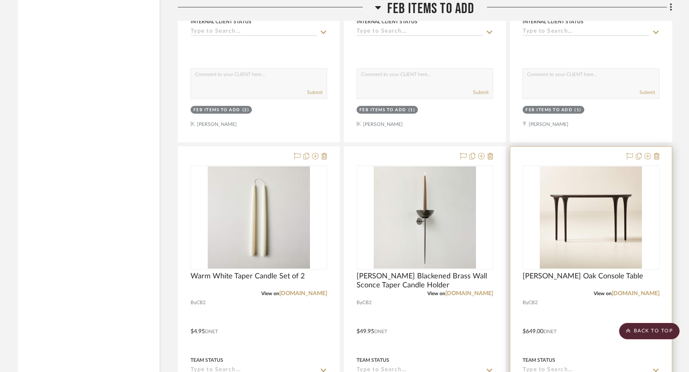
scroll to position [27280, 0]
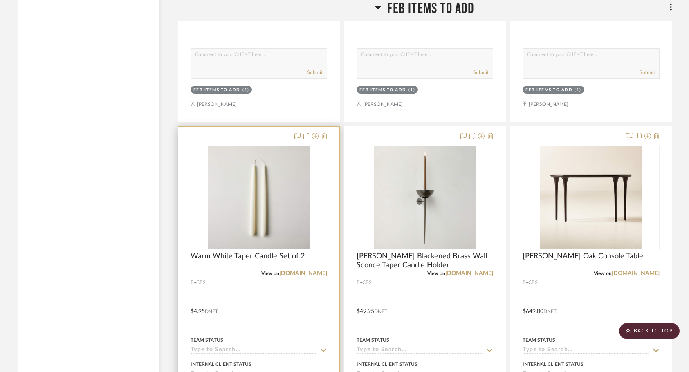
click at [279, 347] on input at bounding box center [254, 351] width 127 height 8
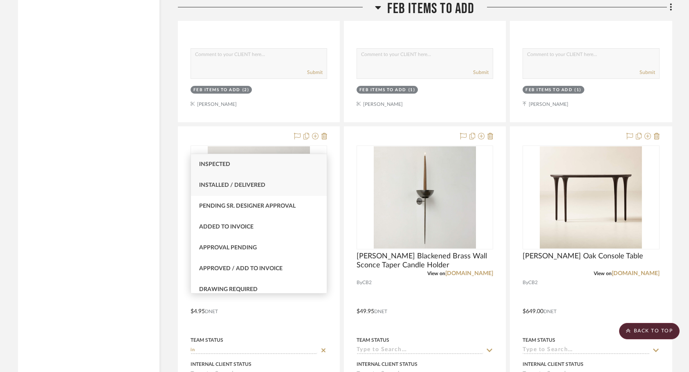
type input "in"
click at [259, 178] on div "Installed / Delivered" at bounding box center [259, 185] width 136 height 21
type input "[DATE]"
type input "Installed / Delivered"
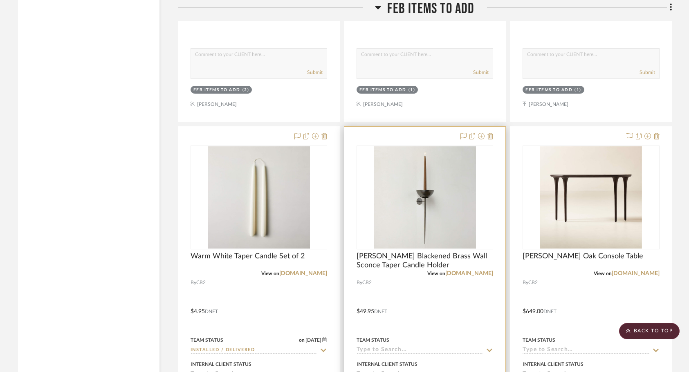
click at [368, 347] on input at bounding box center [420, 351] width 127 height 8
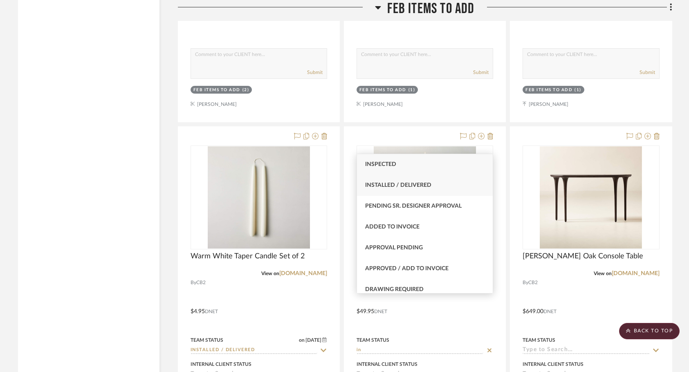
type input "in"
click at [407, 187] on span "Installed / Delivered" at bounding box center [398, 185] width 66 height 6
type input "[DATE]"
type input "Installed / Delivered"
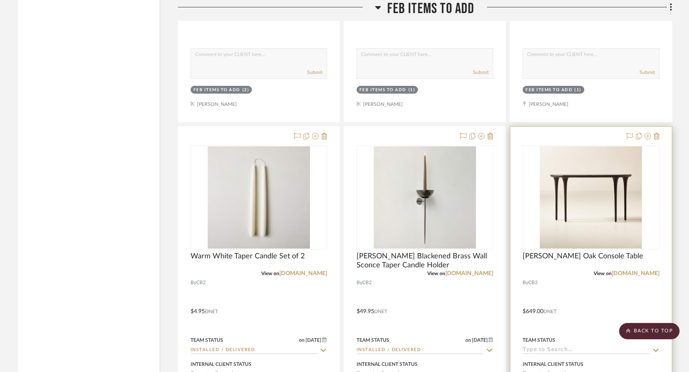
click at [545, 335] on div "Team Status" at bounding box center [591, 345] width 137 height 20
click at [545, 347] on input at bounding box center [586, 351] width 127 height 8
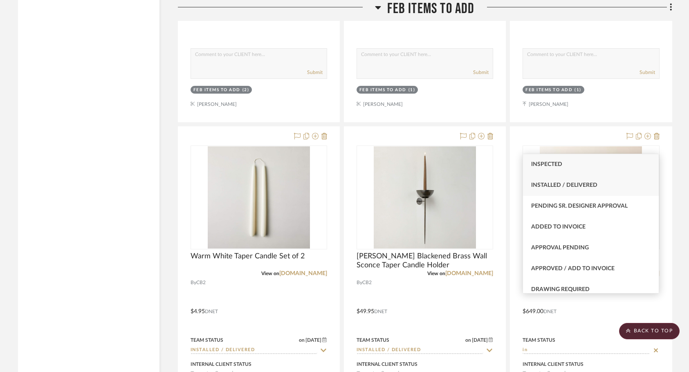
type input "in"
click at [570, 181] on div "Installed / Delivered" at bounding box center [591, 185] width 136 height 21
type input "[DATE]"
type input "Installed / Delivered"
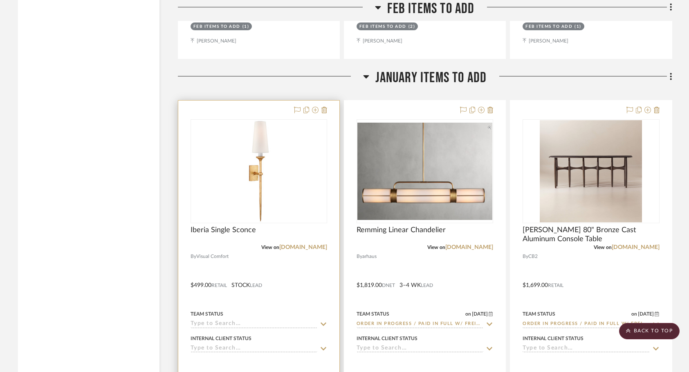
scroll to position [27726, 0]
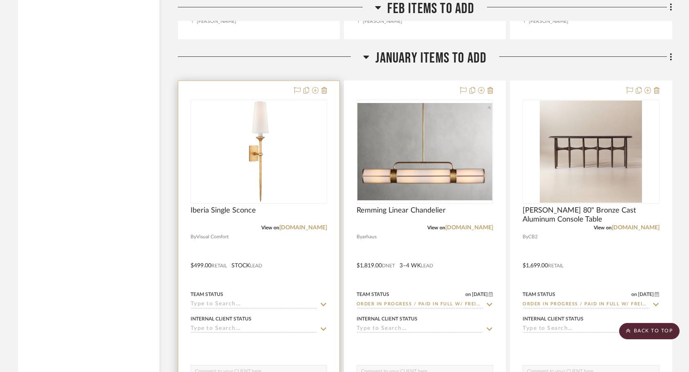
click at [264, 301] on input at bounding box center [254, 305] width 127 height 8
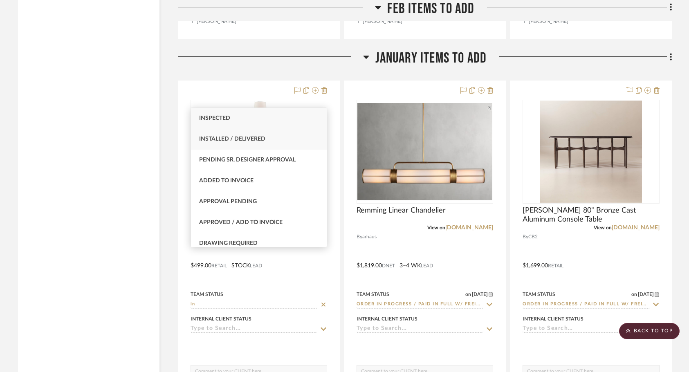
type input "in"
click at [266, 138] on div "Installed / Delivered" at bounding box center [259, 139] width 136 height 21
type input "[DATE]"
type input "Installed / Delivered"
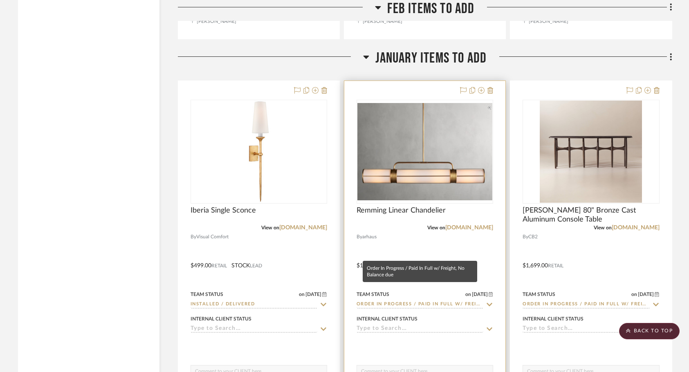
click at [379, 301] on input "Order In Progress / Paid In Full w/ Freight, No Balance due" at bounding box center [420, 305] width 127 height 8
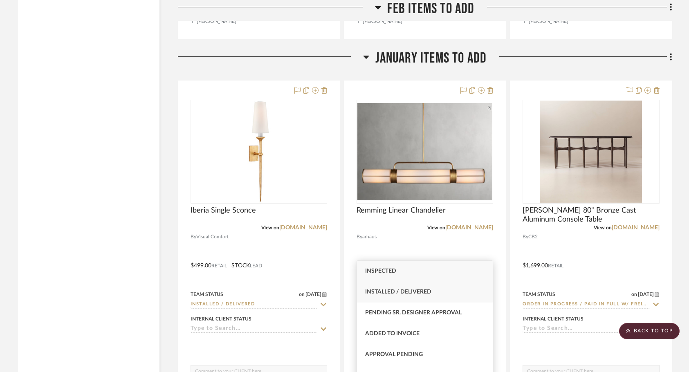
type input "in"
click at [400, 295] on span "Installed / Delivered" at bounding box center [398, 292] width 66 height 6
type input "[DATE]"
type input "Installed / Delivered"
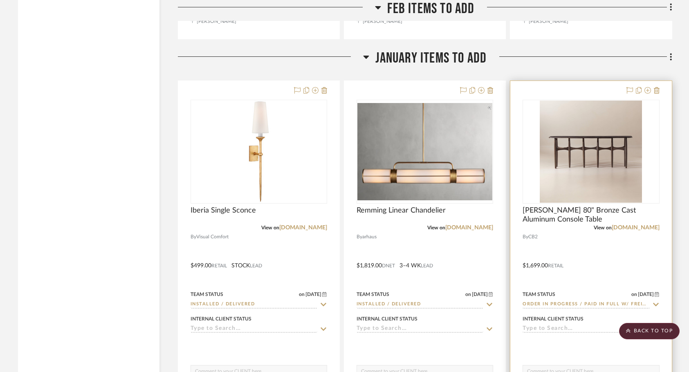
click at [577, 301] on input "Order In Progress / Paid In Full w/ Freight, No Balance due" at bounding box center [586, 305] width 127 height 8
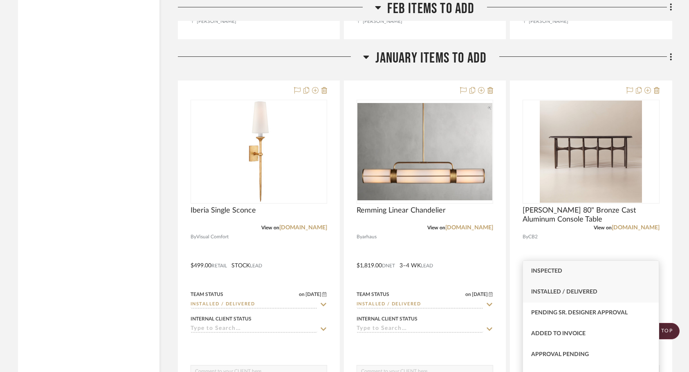
type input "in"
click at [581, 296] on div "Installed / Delivered" at bounding box center [591, 292] width 136 height 21
type input "[DATE]"
type input "Installed / Delivered"
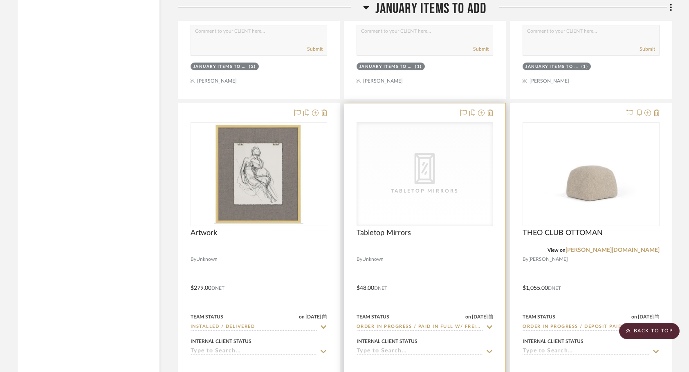
scroll to position [28068, 0]
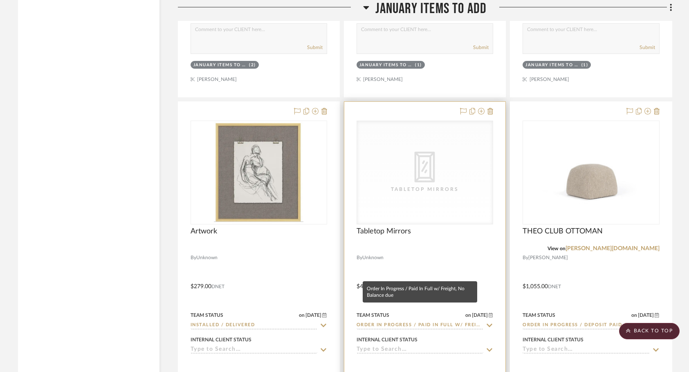
click at [386, 322] on input "Order In Progress / Paid In Full w/ Freight, No Balance due" at bounding box center [420, 326] width 127 height 8
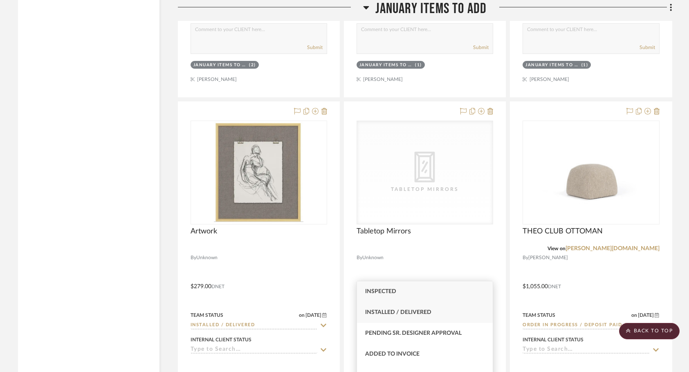
type input "in"
click at [414, 315] on span "Installed / Delivered" at bounding box center [398, 313] width 66 height 6
type input "[DATE]"
type input "Installed / Delivered"
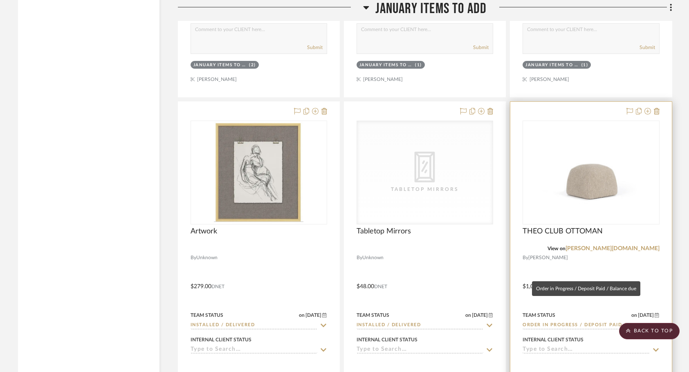
click at [544, 322] on input "Order in Progress / Deposit Paid / Balance due" at bounding box center [586, 326] width 127 height 8
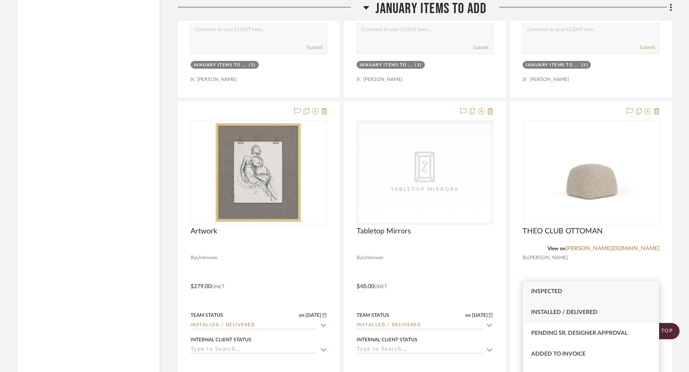
type input "in"
click at [557, 305] on div "Installed / Delivered" at bounding box center [591, 312] width 136 height 21
type input "[DATE]"
type input "Installed / Delivered"
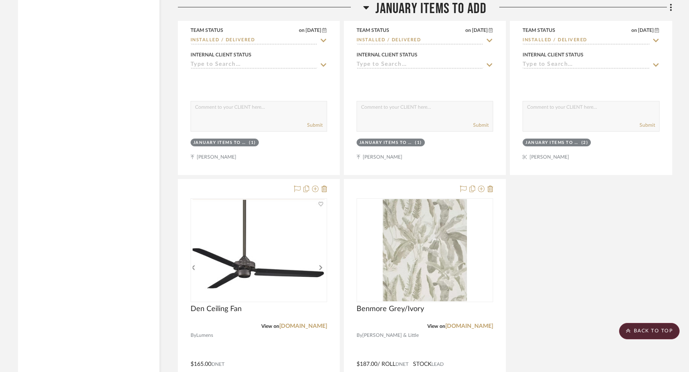
scroll to position [28403, 0]
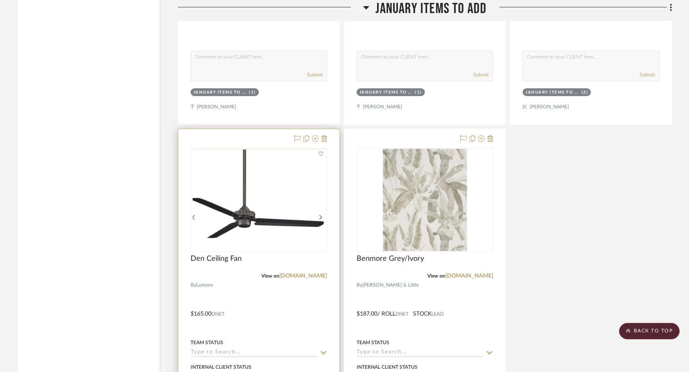
click at [277, 349] on input at bounding box center [254, 353] width 127 height 8
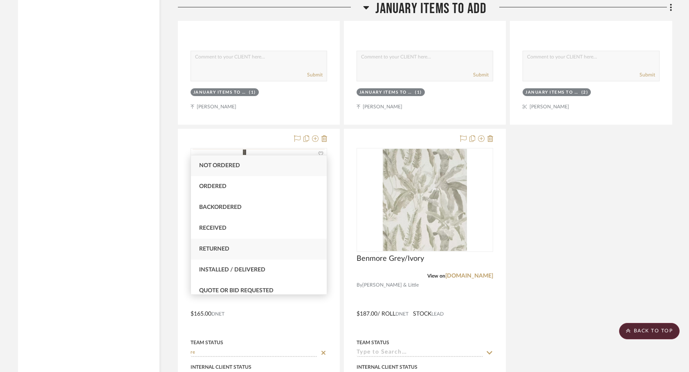
type input "re"
click at [240, 249] on div "Returned" at bounding box center [259, 249] width 136 height 21
type input "[DATE]"
type input "Returned"
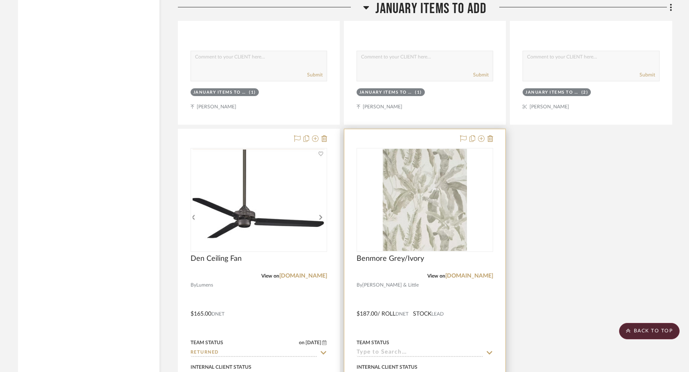
click at [417, 349] on input at bounding box center [420, 353] width 127 height 8
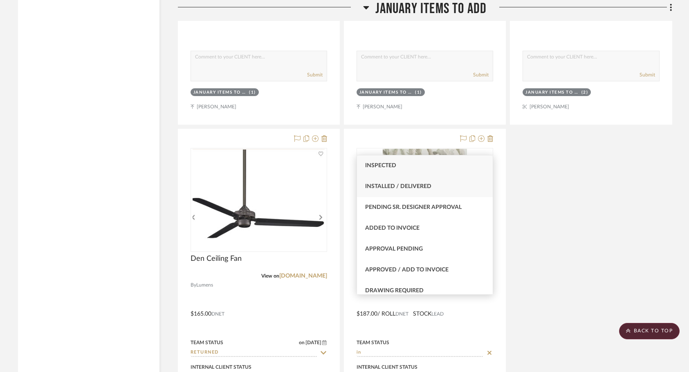
type input "in"
click at [395, 193] on div "Installed / Delivered" at bounding box center [425, 186] width 136 height 21
type input "[DATE]"
type input "Installed / Delivered"
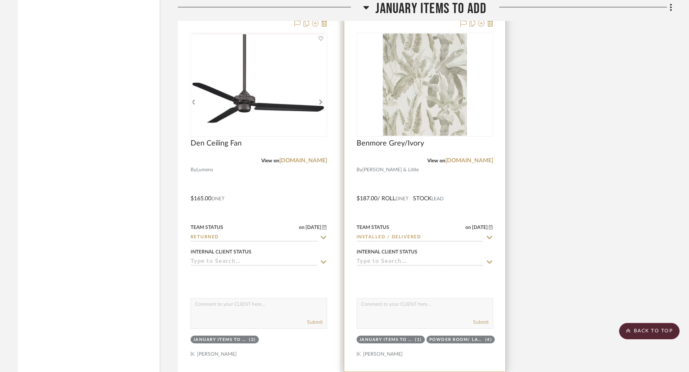
scroll to position [28595, 0]
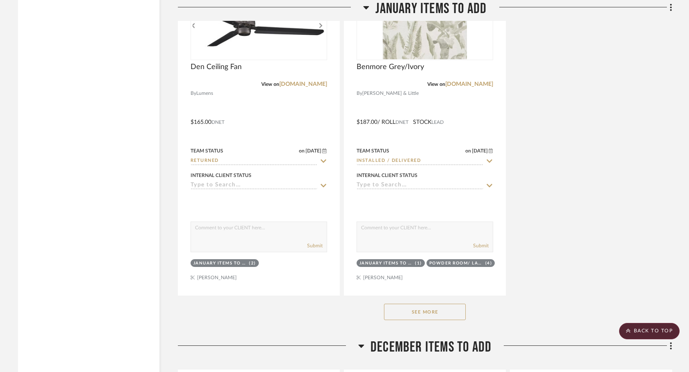
click at [429, 296] on div "See More" at bounding box center [425, 312] width 495 height 33
click at [428, 304] on button "See More" at bounding box center [425, 312] width 82 height 16
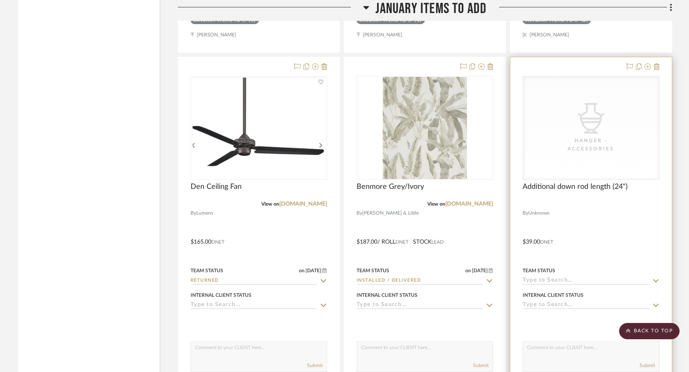
scroll to position [28475, 0]
click at [541, 278] on input at bounding box center [586, 282] width 127 height 8
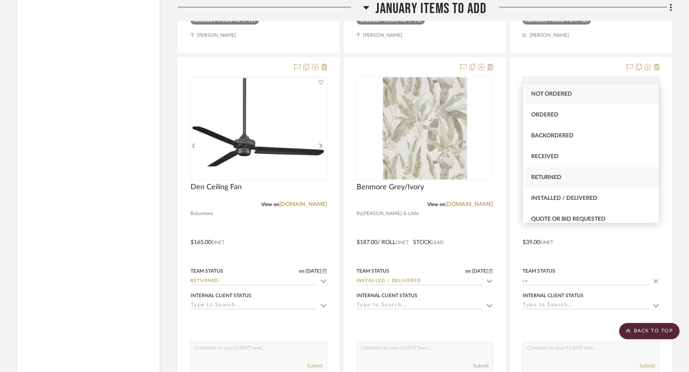
type input "re"
click at [567, 175] on div "Returned" at bounding box center [591, 177] width 136 height 21
type input "[DATE]"
type input "Returned"
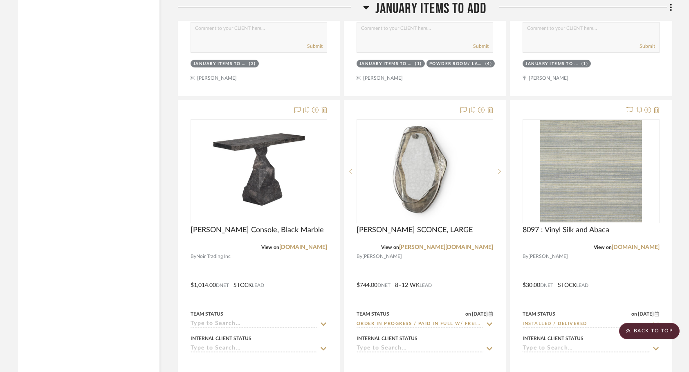
scroll to position [28803, 0]
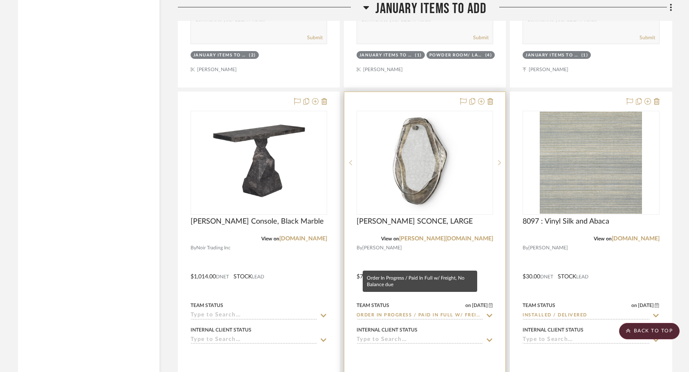
click at [383, 312] on input "Order In Progress / Paid In Full w/ Freight, No Balance due" at bounding box center [420, 316] width 127 height 8
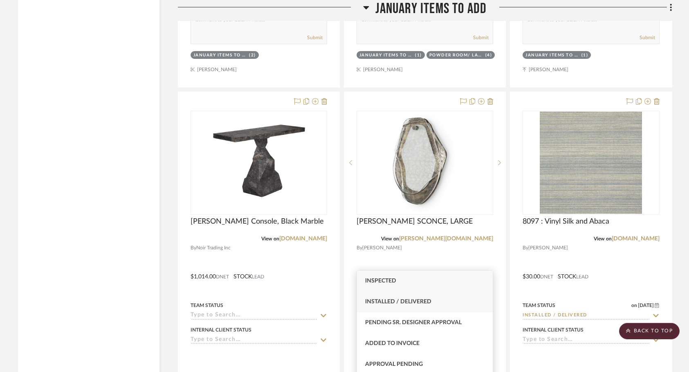
type input "in"
click at [403, 304] on span "Installed / Delivered" at bounding box center [398, 302] width 66 height 6
type input "[DATE]"
type input "Installed / Delivered"
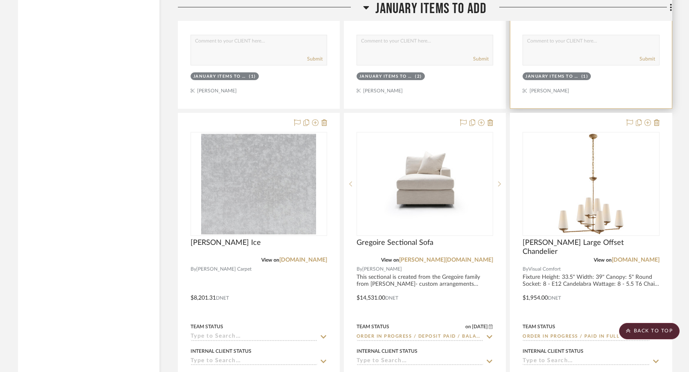
scroll to position [29146, 0]
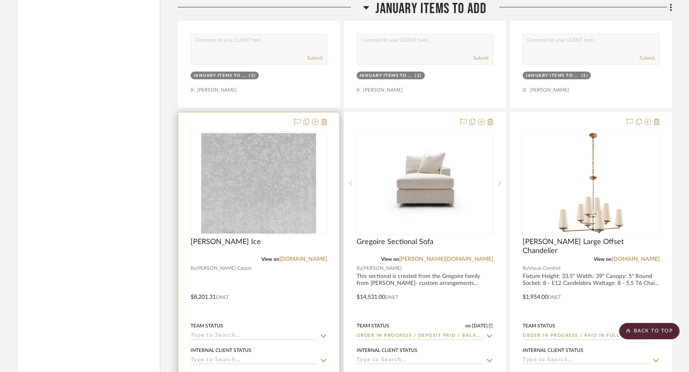
click at [267, 333] on input at bounding box center [254, 337] width 127 height 8
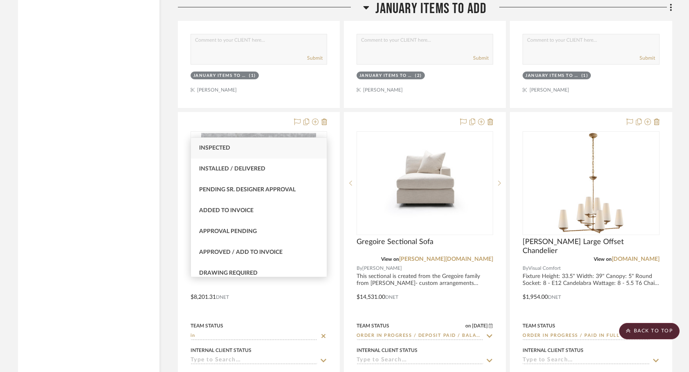
type input "in"
click at [277, 142] on div "Inspected" at bounding box center [259, 148] width 136 height 21
type input "[DATE]"
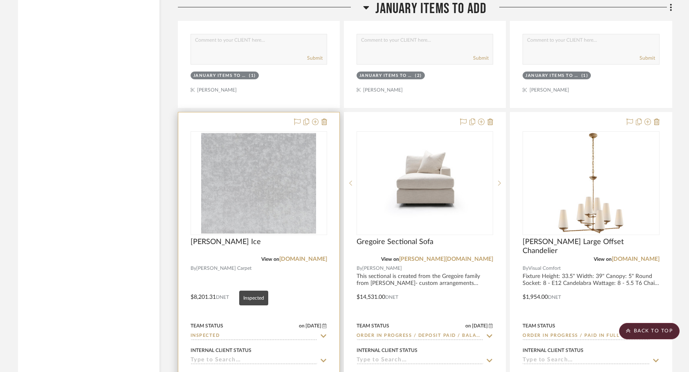
click at [223, 333] on input "Inspected" at bounding box center [254, 337] width 127 height 8
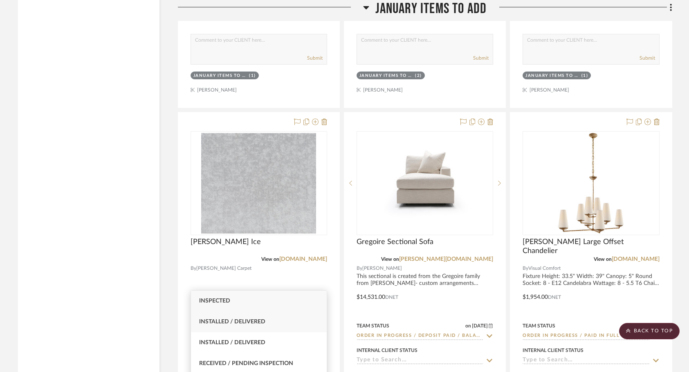
click at [241, 324] on span "Installed / Delivered" at bounding box center [232, 322] width 66 height 6
type input "Installed / Delivered"
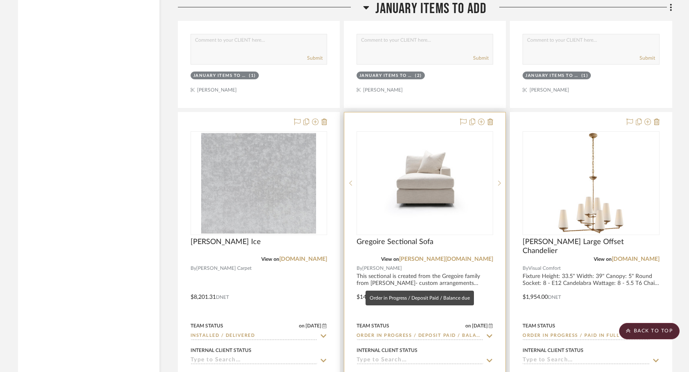
click at [400, 333] on input "Order in Progress / Deposit Paid / Balance due" at bounding box center [420, 337] width 127 height 8
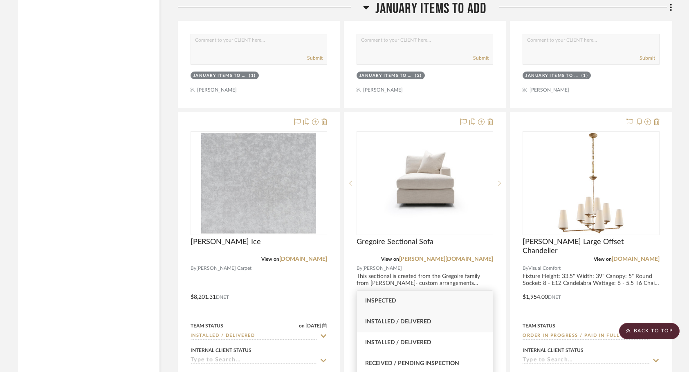
type input "ins"
click at [427, 319] on span "Installed / Delivered" at bounding box center [398, 322] width 66 height 6
type input "[DATE]"
type input "Installed / Delivered"
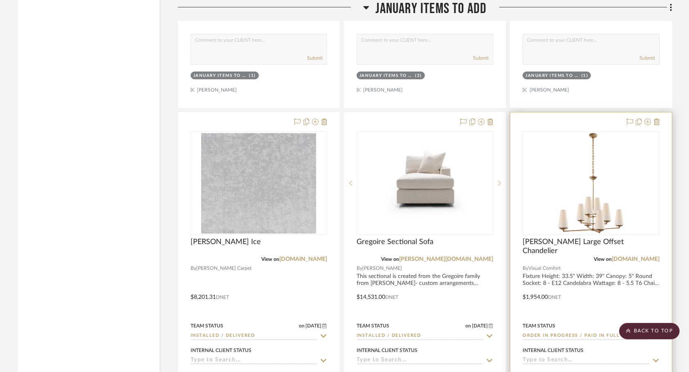
click at [528, 333] on input "Order In Progress / Paid In Full w/ Freight, No Balance due" at bounding box center [586, 337] width 127 height 8
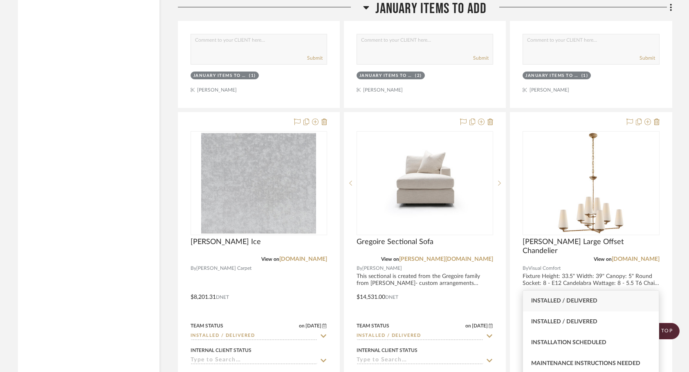
type input "inst"
click at [581, 300] on span "Installed / Delivered" at bounding box center [564, 301] width 66 height 6
type input "[DATE]"
type input "Installed / Delivered"
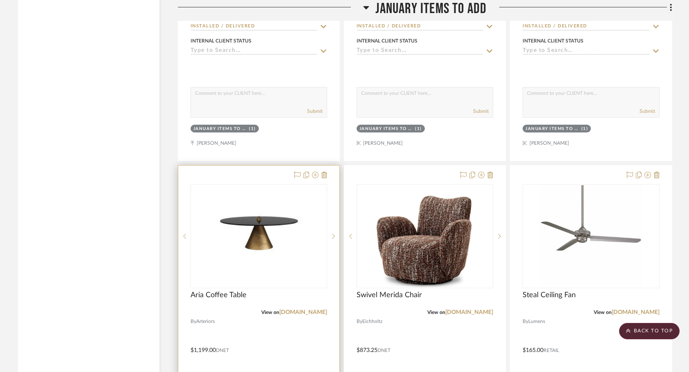
scroll to position [29494, 0]
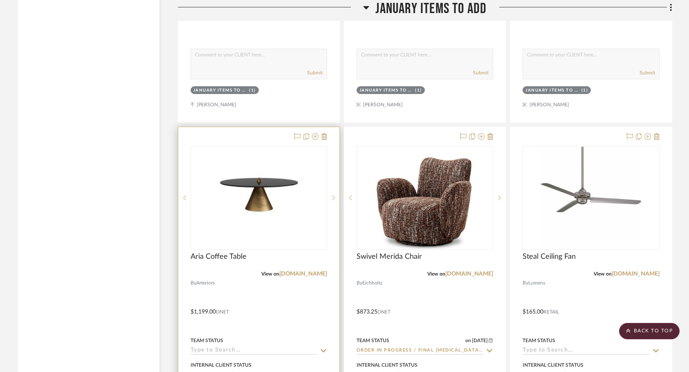
click at [272, 347] on input at bounding box center [254, 351] width 127 height 8
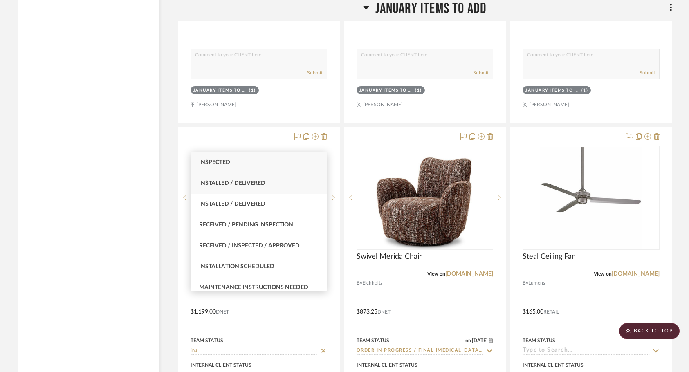
type input "ins"
click at [263, 191] on div "Installed / Delivered" at bounding box center [259, 183] width 136 height 21
type input "[DATE]"
type input "Installed / Delivered"
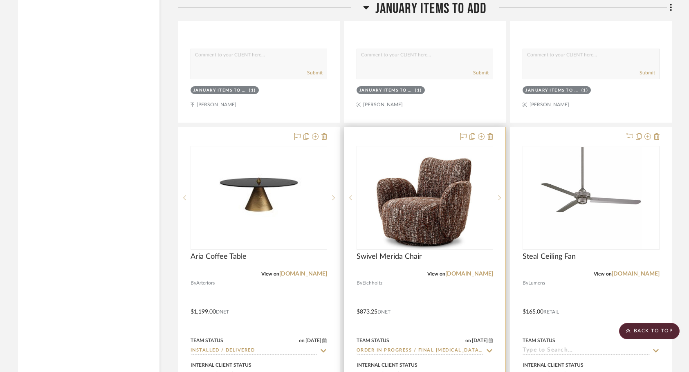
click at [372, 347] on input "Order In Progress / Final [MEDICAL_DATA]; Freight Due to Ship" at bounding box center [420, 351] width 127 height 8
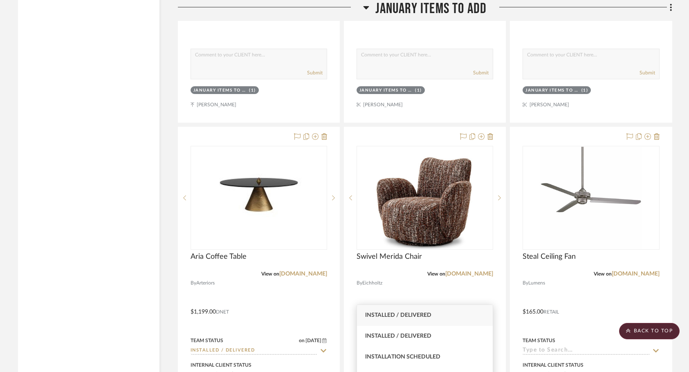
type input "inst"
click at [385, 316] on span "Installed / Delivered" at bounding box center [398, 316] width 66 height 6
type input "[DATE]"
type input "Installed / Delivered"
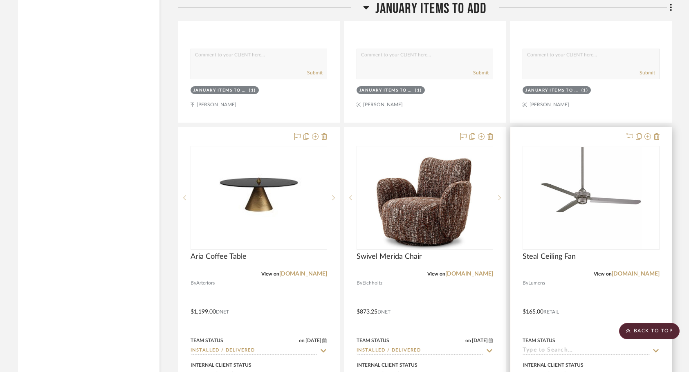
click at [545, 347] on input at bounding box center [586, 351] width 127 height 8
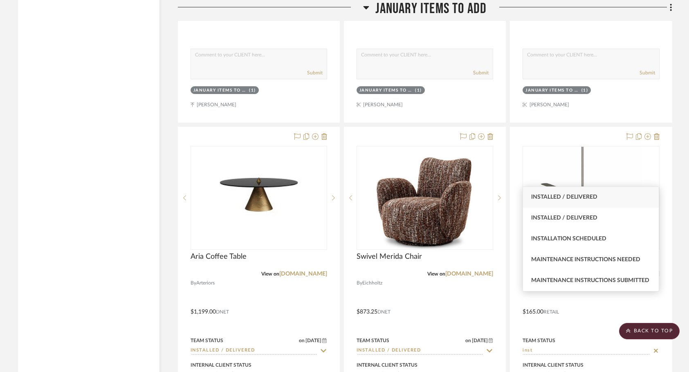
type input "inst"
click at [584, 205] on div "Installed / Delivered" at bounding box center [591, 197] width 136 height 21
type input "[DATE]"
type input "Installed / Delivered"
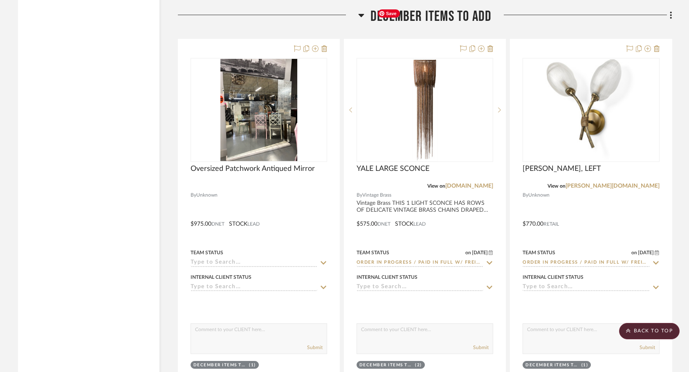
scroll to position [30015, 0]
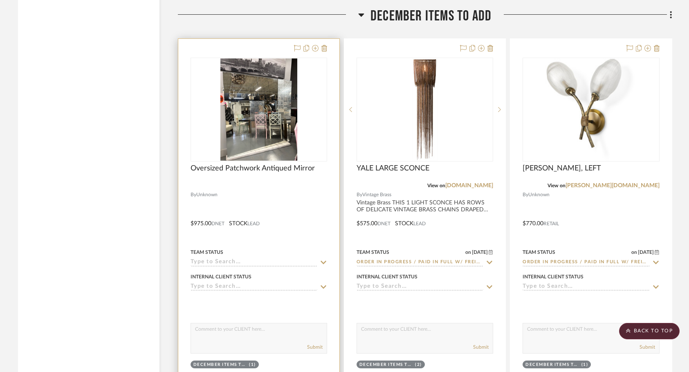
click at [252, 259] on input at bounding box center [254, 263] width 127 height 8
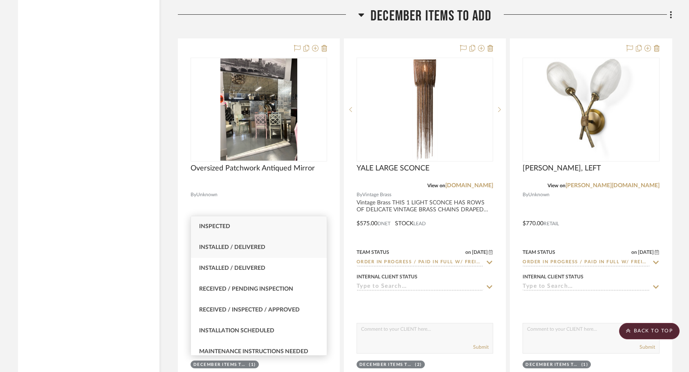
type input "ins"
click at [246, 247] on span "Installed / Delivered" at bounding box center [232, 248] width 66 height 6
type input "[DATE]"
type input "Installed / Delivered"
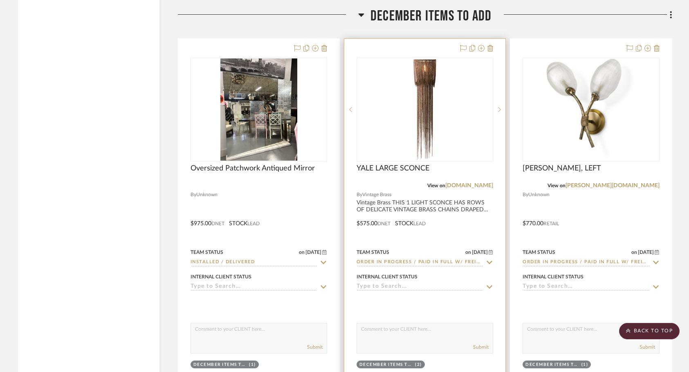
click at [376, 214] on div at bounding box center [424, 218] width 161 height 358
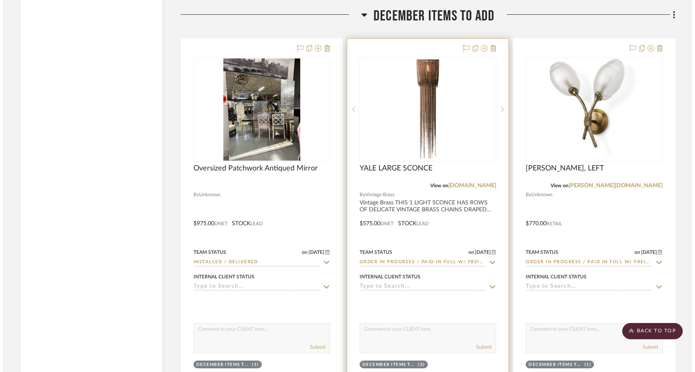
scroll to position [0, 0]
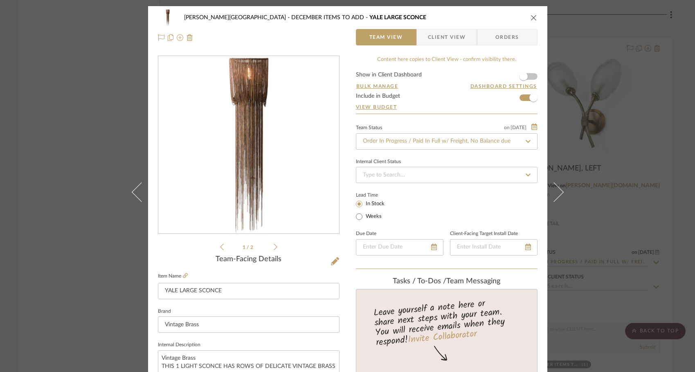
click at [72, 303] on div "[PERSON_NAME] DECEMBER ITEMS TO ADD YALE LARGE SCONCE Team View Client View Ord…" at bounding box center [347, 186] width 695 height 372
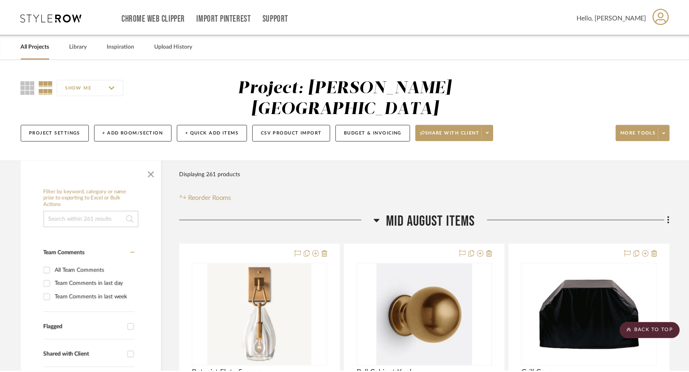
scroll to position [30015, 0]
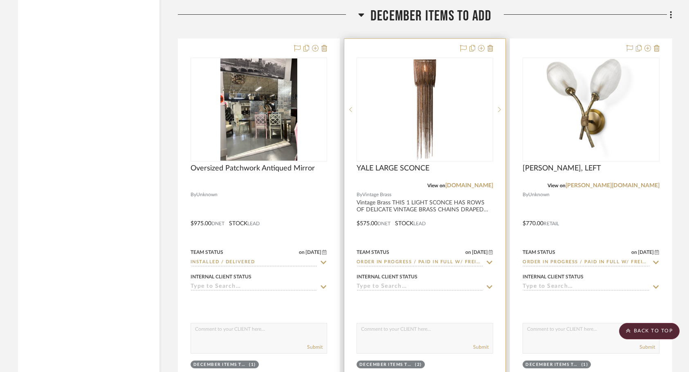
click at [356, 212] on div at bounding box center [424, 218] width 161 height 358
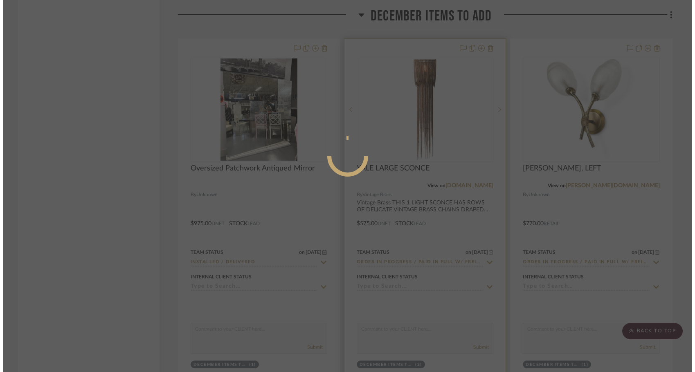
scroll to position [0, 0]
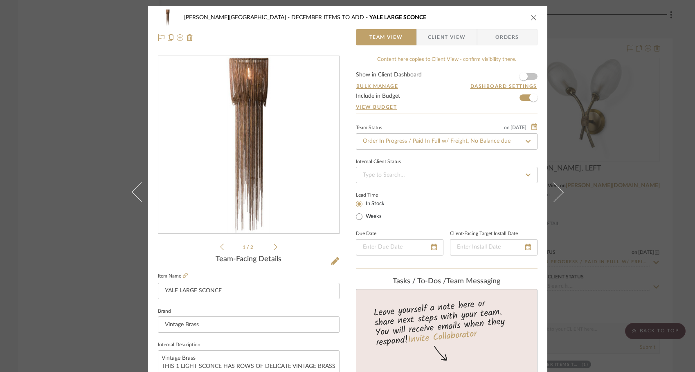
click at [62, 276] on div "[PERSON_NAME] DECEMBER ITEMS TO ADD YALE LARGE SCONCE Team View Client View Ord…" at bounding box center [347, 186] width 695 height 372
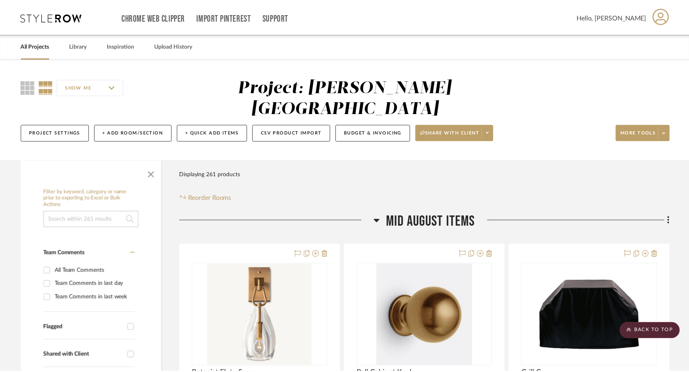
scroll to position [30015, 0]
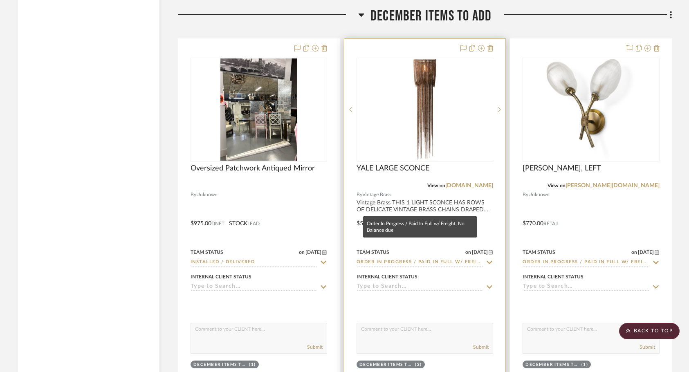
click at [430, 259] on input "Order In Progress / Paid In Full w/ Freight, No Balance due" at bounding box center [420, 263] width 127 height 8
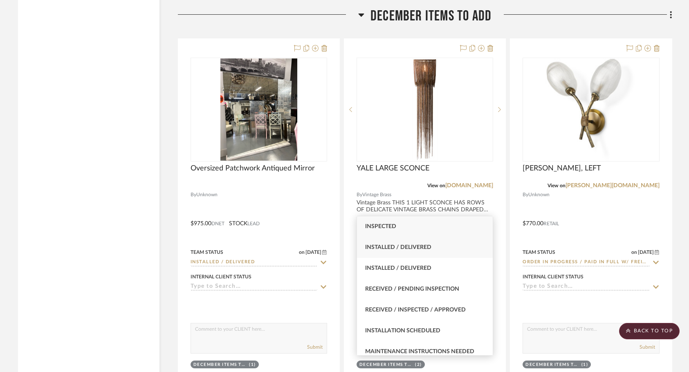
type input "ins"
click at [426, 250] on span "Installed / Delivered" at bounding box center [398, 248] width 66 height 6
type input "[DATE]"
type input "Installed / Delivered"
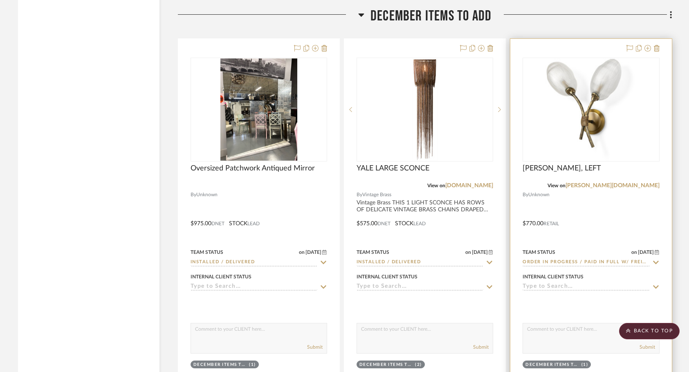
click at [549, 259] on input "Order In Progress / Paid In Full w/ Freight, No Balance due" at bounding box center [586, 263] width 127 height 8
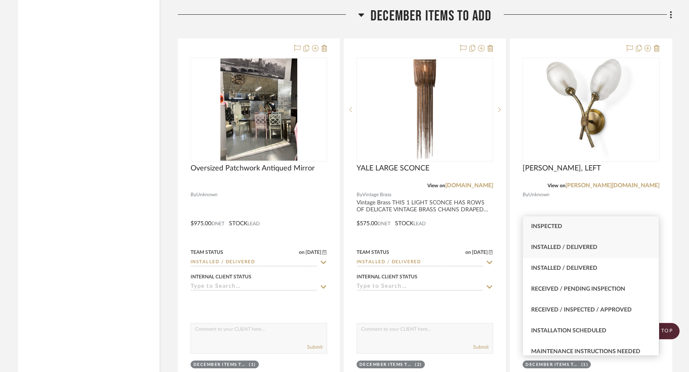
type input "ins"
click at [553, 245] on span "Installed / Delivered" at bounding box center [564, 248] width 66 height 6
type input "[DATE]"
type input "Installed / Delivered"
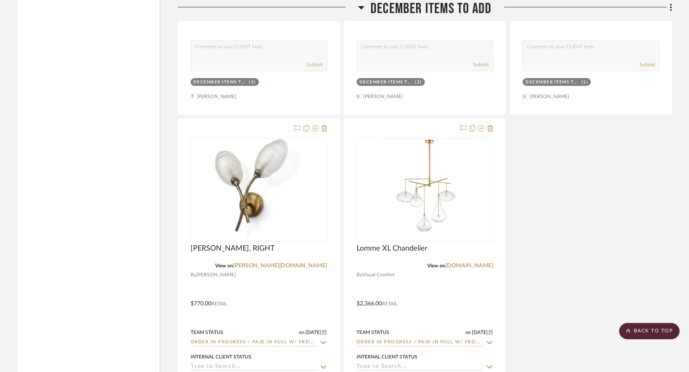
scroll to position [30306, 0]
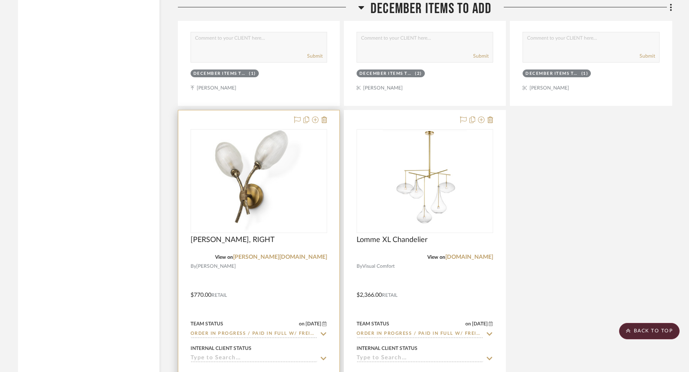
click at [282, 331] on input "Order In Progress / Paid In Full w/ Freight, No Balance due" at bounding box center [254, 335] width 127 height 8
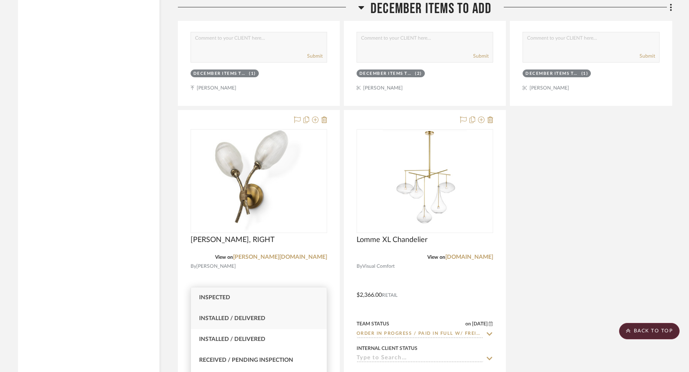
type input "ins"
click at [242, 316] on span "Installed / Delivered" at bounding box center [232, 319] width 66 height 6
type input "[DATE]"
type input "Installed / Delivered"
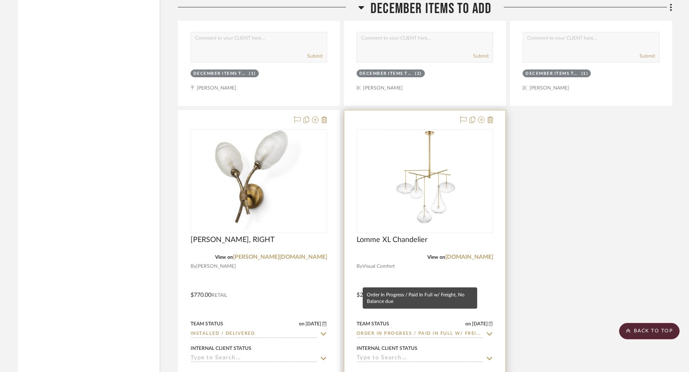
click at [369, 331] on input "Order In Progress / Paid In Full w/ Freight, No Balance due" at bounding box center [420, 335] width 127 height 8
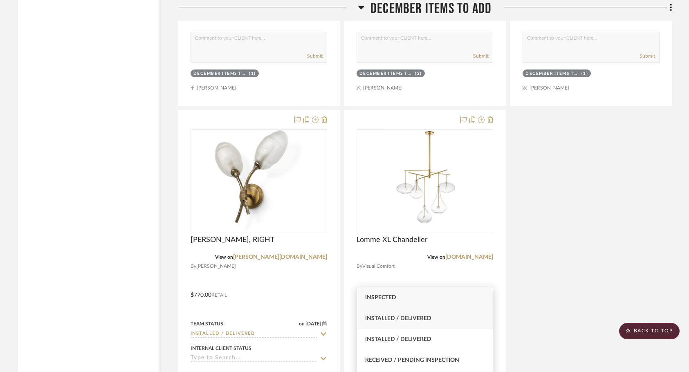
type input "ins"
click at [373, 317] on span "Installed / Delivered" at bounding box center [398, 319] width 66 height 6
type input "[DATE]"
type input "Installed / Delivered"
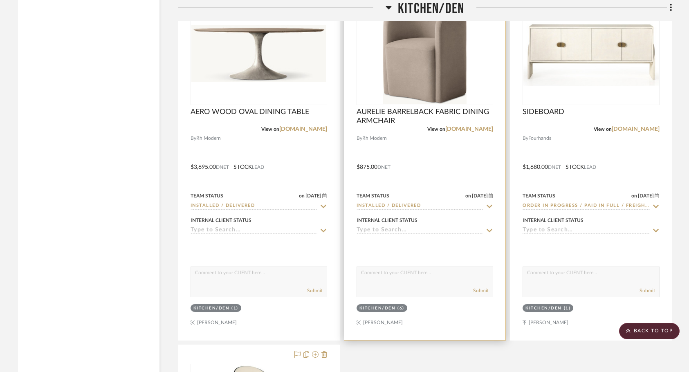
scroll to position [30865, 0]
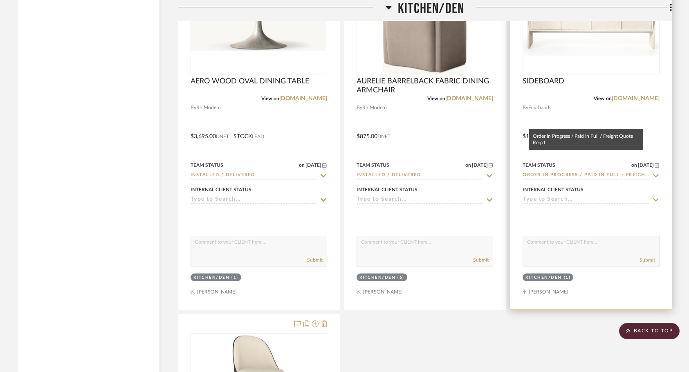
click at [539, 172] on input "Order In Progress / Paid In Full / Freight Quote Req'd" at bounding box center [586, 176] width 127 height 8
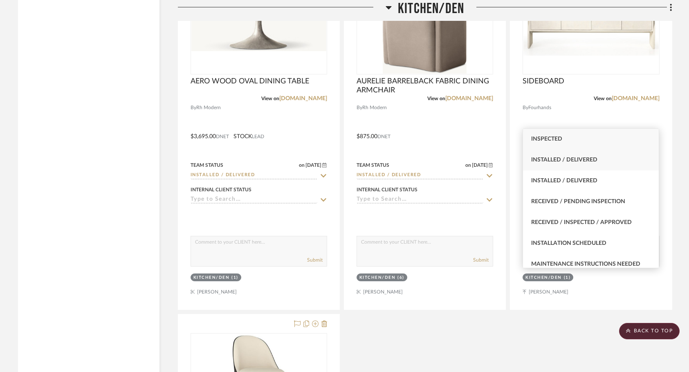
type input "ins"
click at [555, 155] on div "Installed / Delivered" at bounding box center [591, 160] width 136 height 21
type input "[DATE]"
type input "Installed / Delivered"
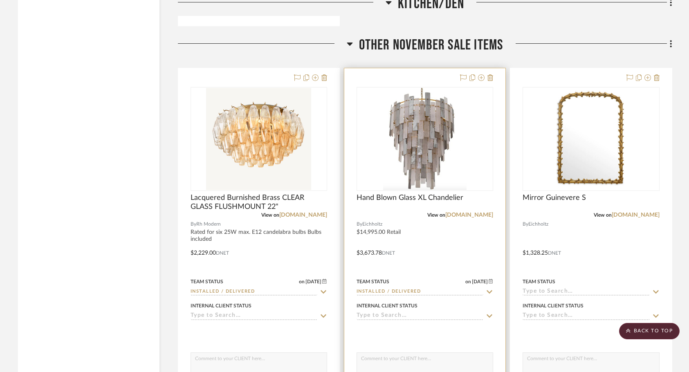
scroll to position [31512, 0]
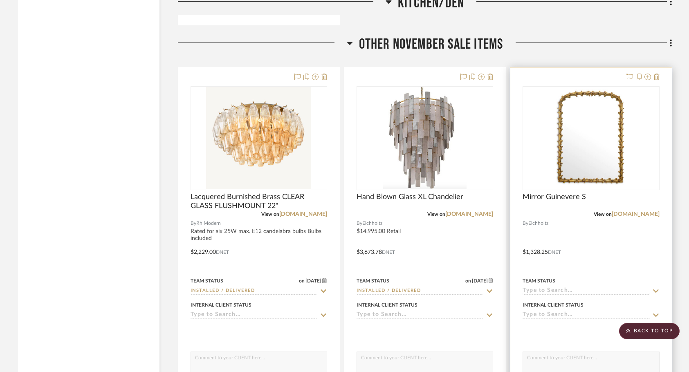
click at [528, 288] on input at bounding box center [586, 292] width 127 height 8
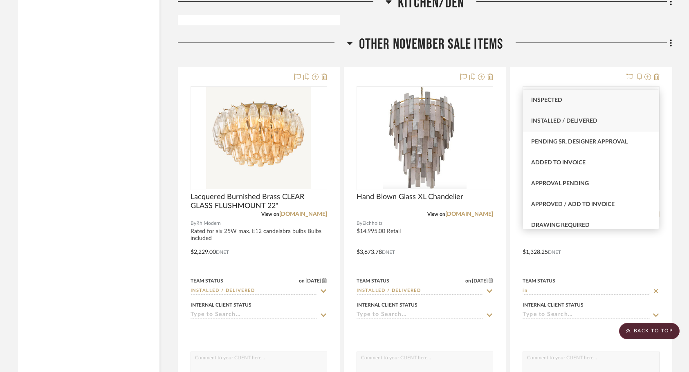
type input "in"
click at [596, 121] on span "Installed / Delivered" at bounding box center [564, 121] width 66 height 6
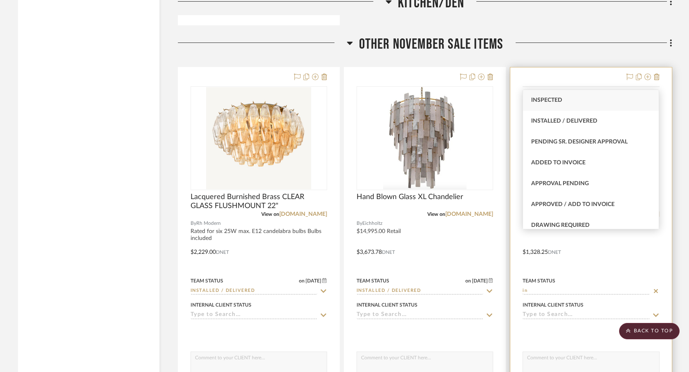
type input "[DATE]"
type input "Installed / Delivered"
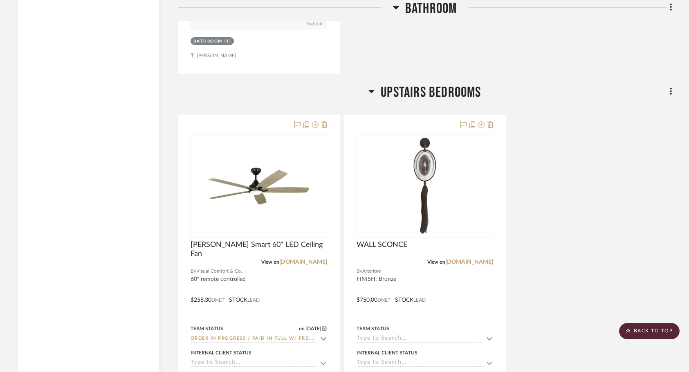
scroll to position [32628, 0]
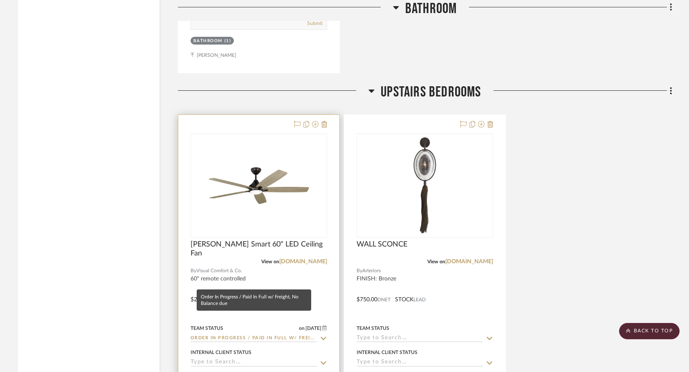
click at [277, 335] on input "Order In Progress / Paid In Full w/ Freight, No Balance due" at bounding box center [254, 339] width 127 height 8
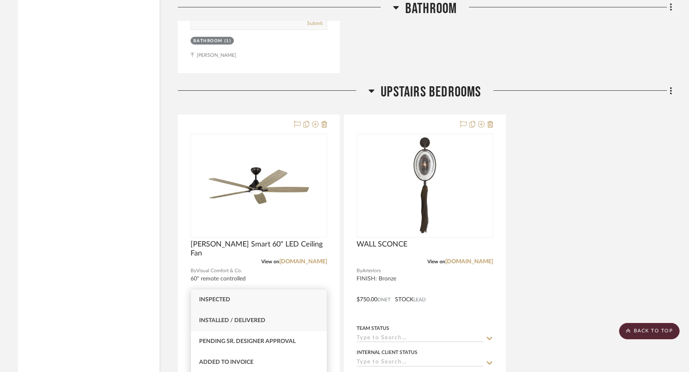
type input "in"
click at [262, 324] on div "Installed / Delivered" at bounding box center [259, 320] width 136 height 21
type input "[DATE]"
type input "Installed / Delivered"
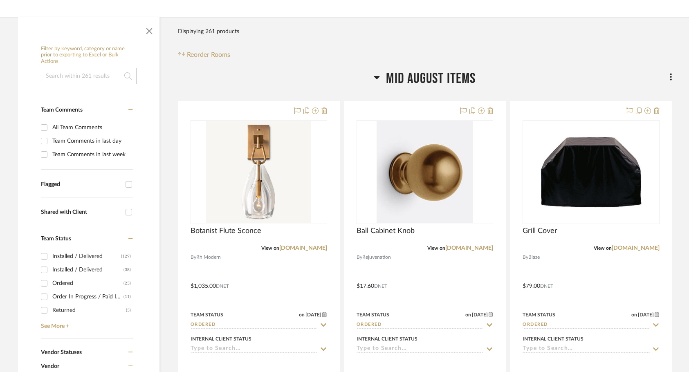
scroll to position [144, 0]
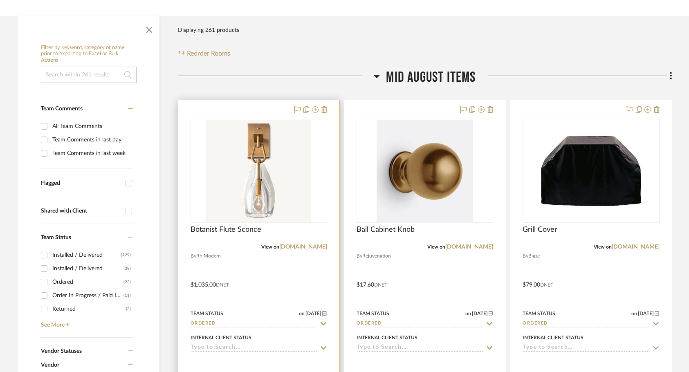
click at [313, 261] on div at bounding box center [258, 279] width 161 height 358
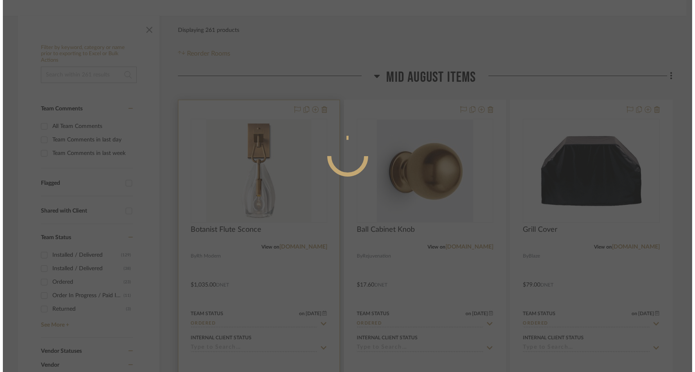
scroll to position [0, 0]
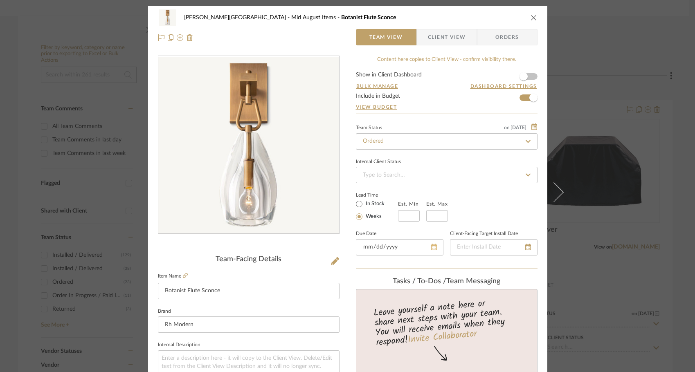
click at [429, 245] on div at bounding box center [400, 247] width 88 height 16
click at [421, 250] on icon at bounding box center [424, 247] width 6 height 7
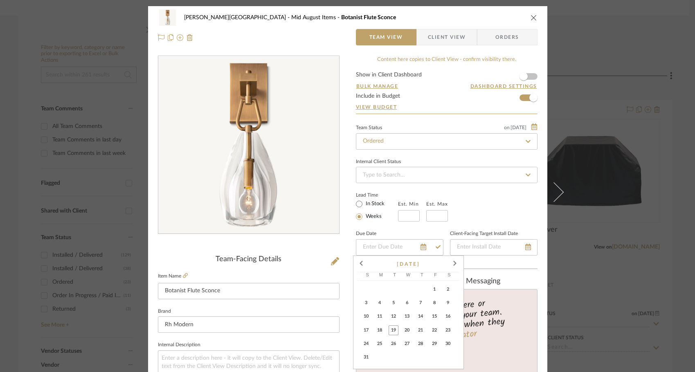
click at [404, 344] on span "27" at bounding box center [407, 344] width 10 height 10
type input "[DATE]"
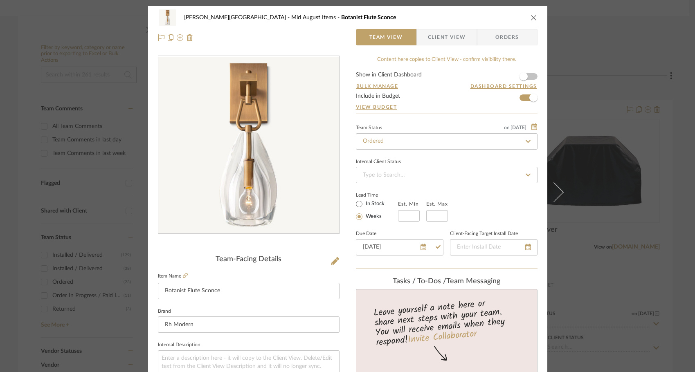
click at [616, 265] on div "[PERSON_NAME] - Waxhaw Mid August Items Botanist Flute Sconce Team View Client …" at bounding box center [347, 186] width 695 height 372
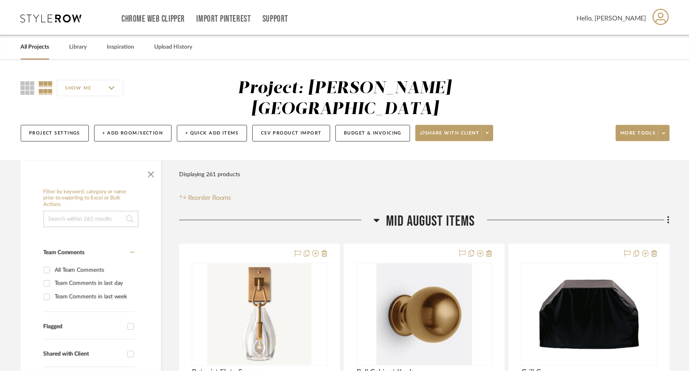
scroll to position [144, 0]
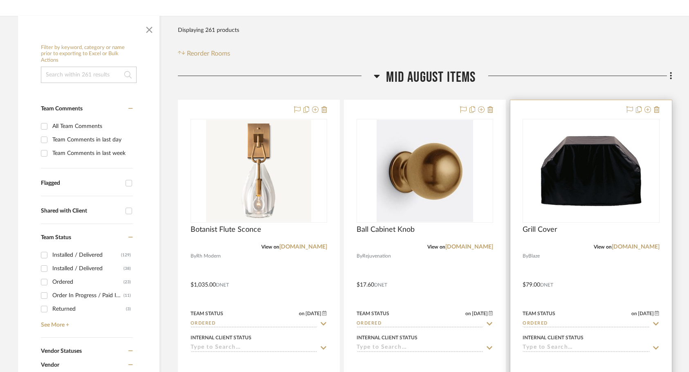
click at [555, 273] on div at bounding box center [590, 279] width 161 height 358
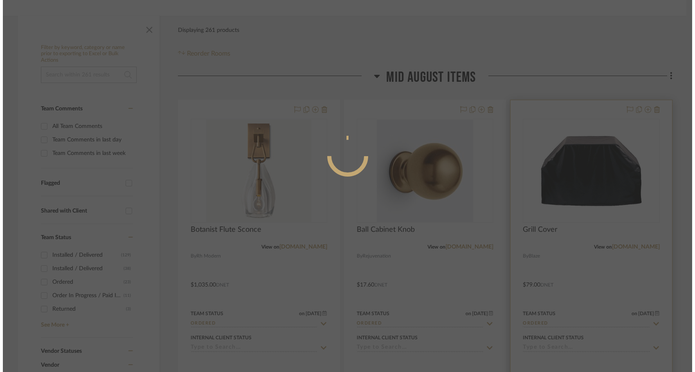
scroll to position [0, 0]
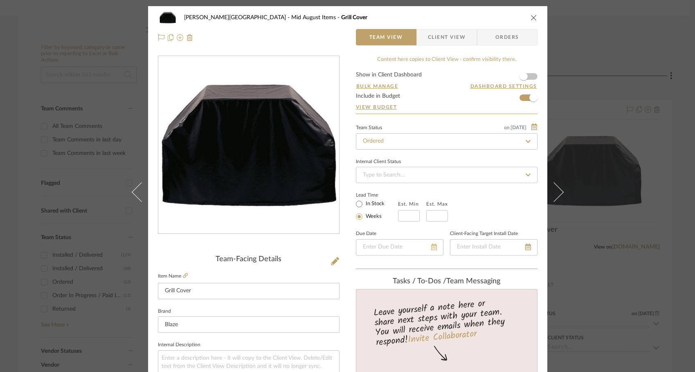
click at [433, 246] on icon at bounding box center [434, 247] width 6 height 7
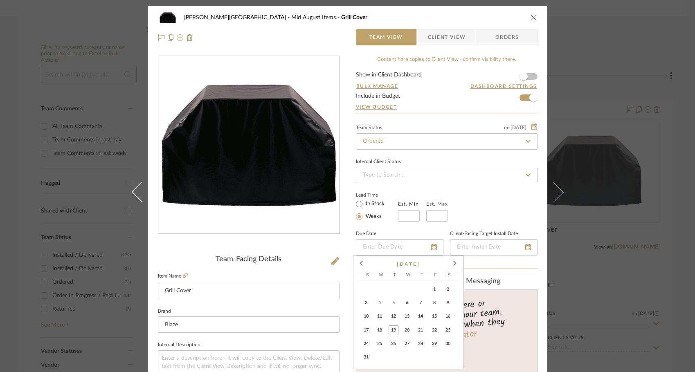
click at [433, 331] on span "22" at bounding box center [435, 331] width 10 height 10
type input "[DATE]"
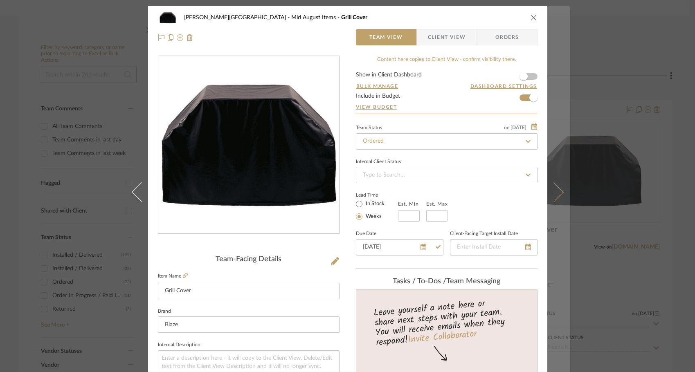
click at [554, 208] on button at bounding box center [558, 192] width 23 height 372
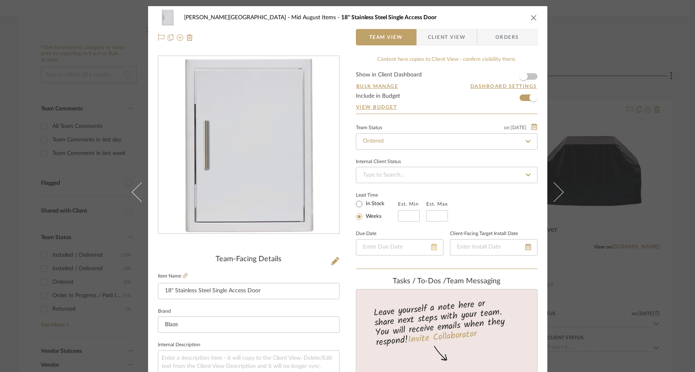
click at [433, 248] on icon at bounding box center [434, 247] width 6 height 7
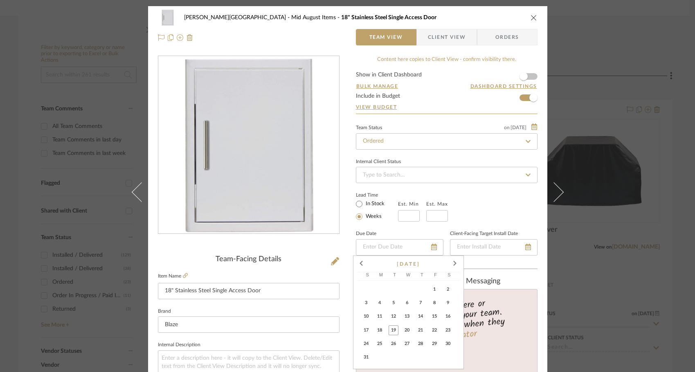
click at [404, 344] on span "27" at bounding box center [407, 344] width 10 height 10
type input "[DATE]"
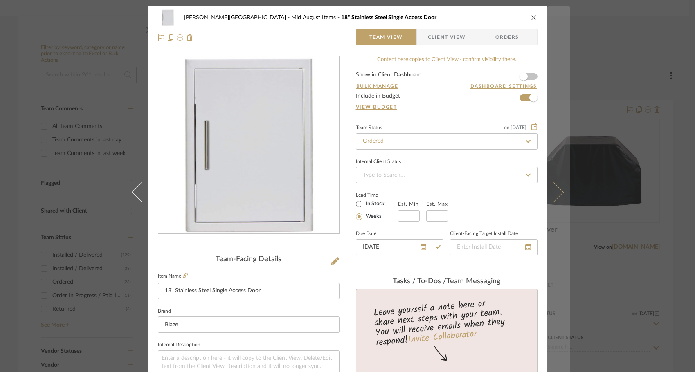
click at [553, 192] on icon at bounding box center [554, 192] width 20 height 20
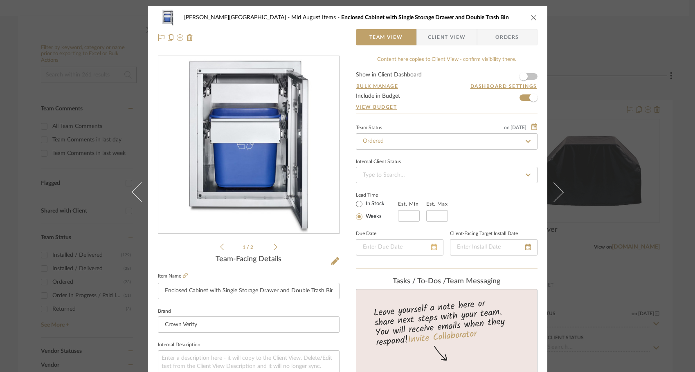
click at [432, 248] on icon at bounding box center [434, 247] width 6 height 7
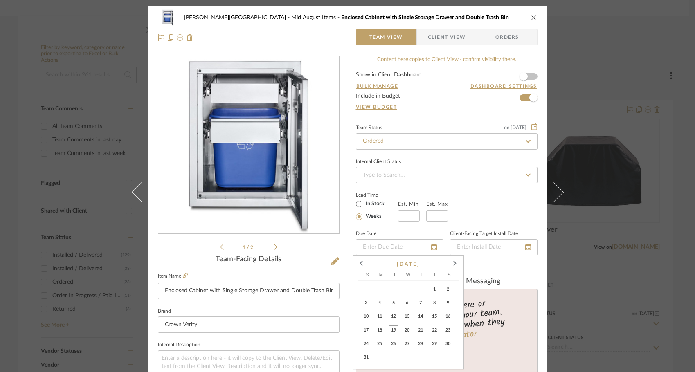
click at [405, 346] on span "27" at bounding box center [407, 344] width 10 height 10
type input "[DATE]"
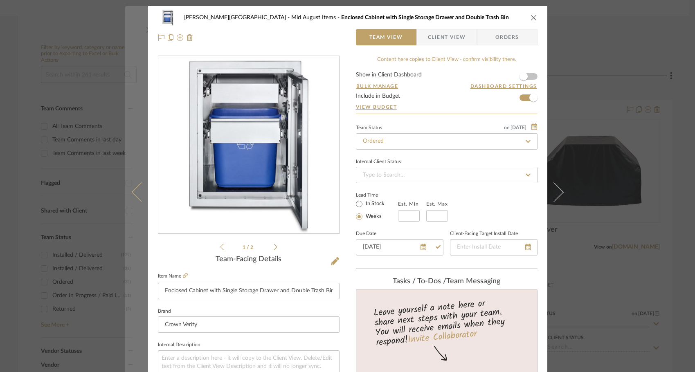
click at [136, 194] on icon at bounding box center [141, 192] width 20 height 20
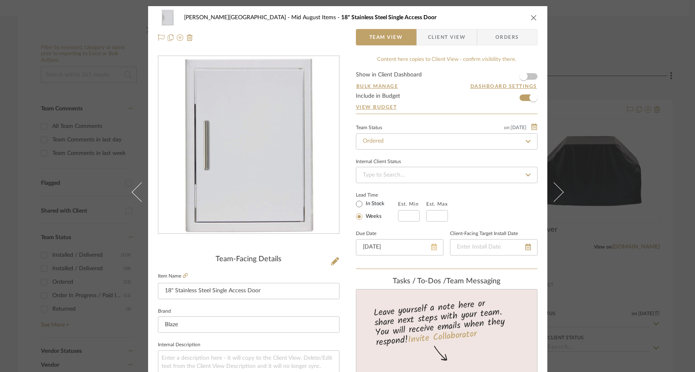
click at [431, 248] on icon at bounding box center [434, 247] width 6 height 7
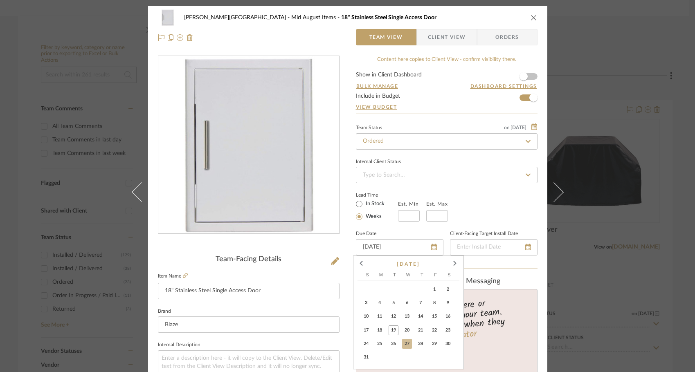
click at [437, 331] on span "22" at bounding box center [435, 331] width 10 height 10
type input "[DATE]"
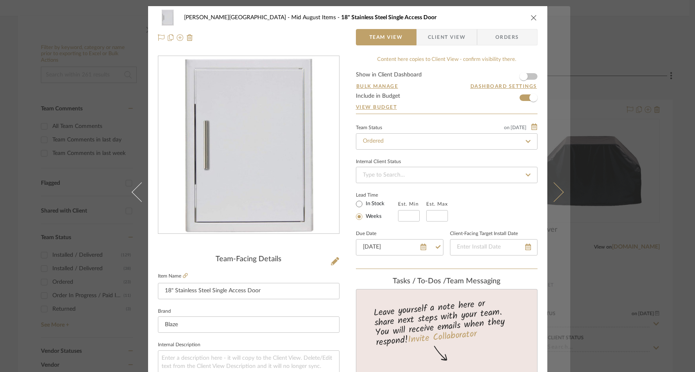
click at [552, 195] on icon at bounding box center [554, 192] width 20 height 20
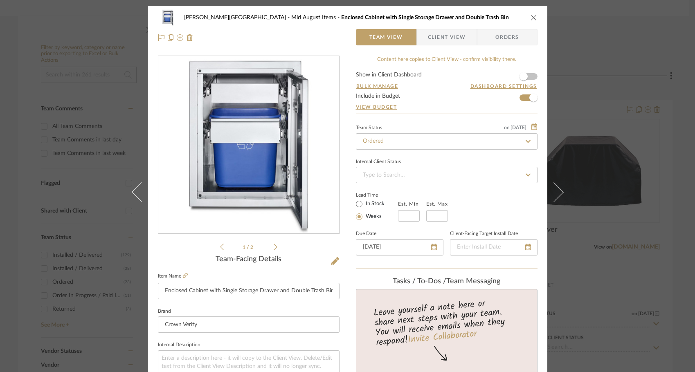
click at [552, 195] on icon at bounding box center [554, 192] width 20 height 20
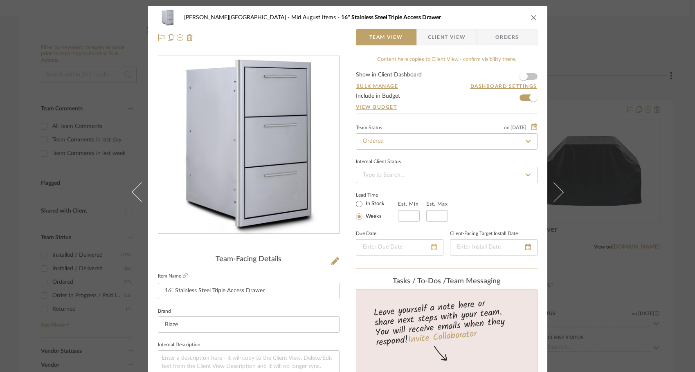
click at [433, 249] on icon at bounding box center [434, 247] width 6 height 7
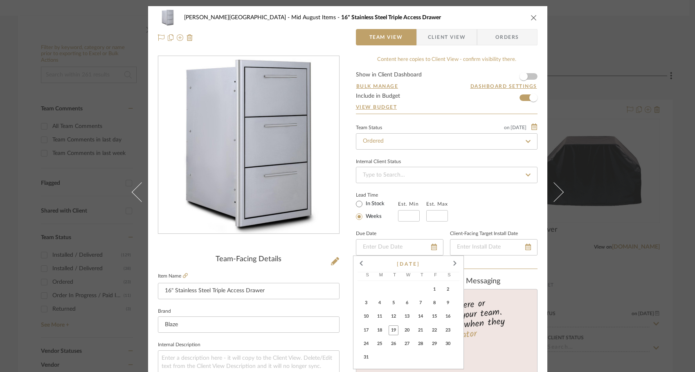
click at [430, 325] on button "22" at bounding box center [435, 331] width 13 height 13
type input "[DATE]"
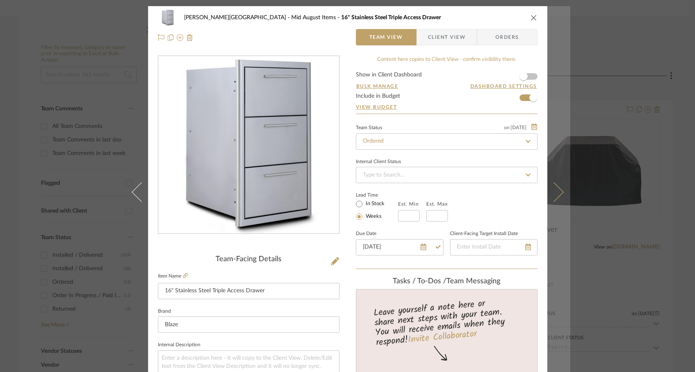
click at [552, 191] on icon at bounding box center [554, 192] width 20 height 20
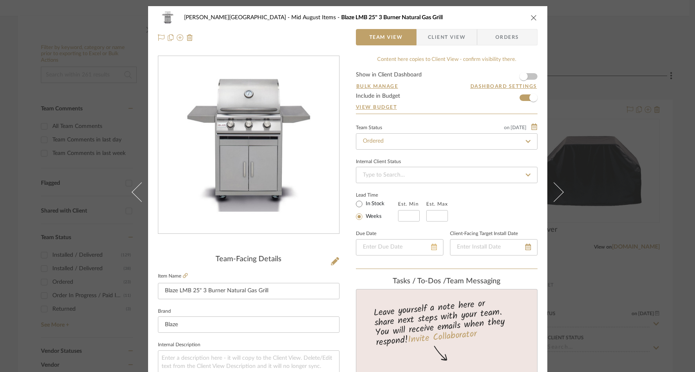
click at [431, 249] on icon at bounding box center [434, 247] width 6 height 7
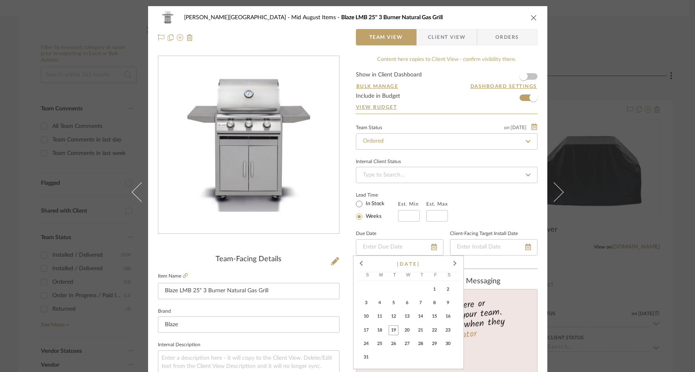
click at [434, 331] on span "22" at bounding box center [435, 331] width 10 height 10
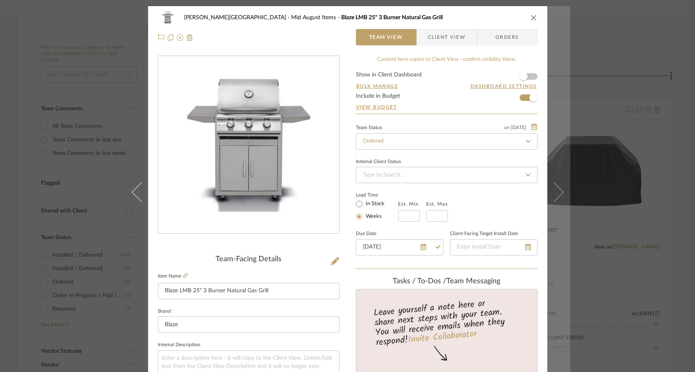
click at [558, 190] on icon at bounding box center [554, 192] width 20 height 20
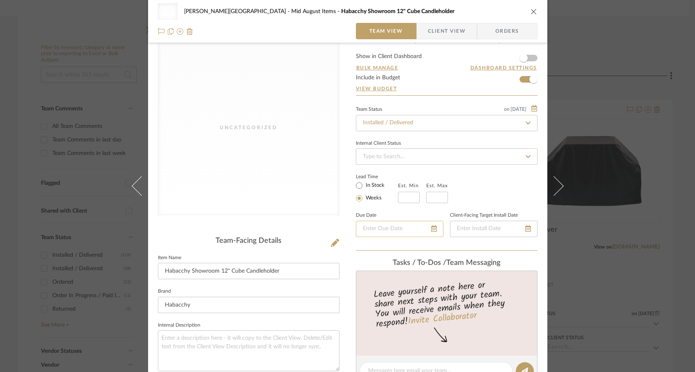
scroll to position [18, 0]
click at [602, 258] on div "Uncategorized [PERSON_NAME] - Waxhaw Mid August Items Habacchy Showroom 12" Cub…" at bounding box center [347, 186] width 695 height 372
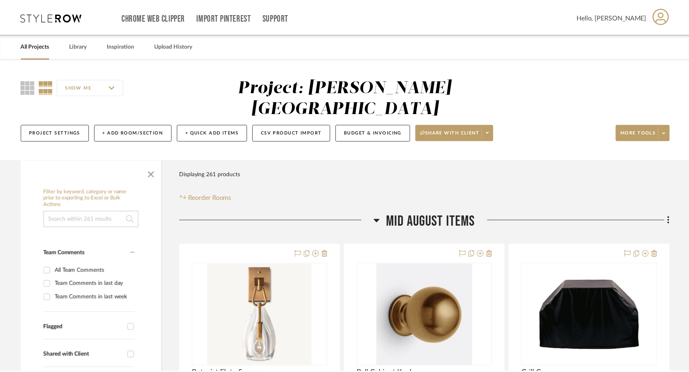
scroll to position [144, 0]
